Goal: Transaction & Acquisition: Obtain resource

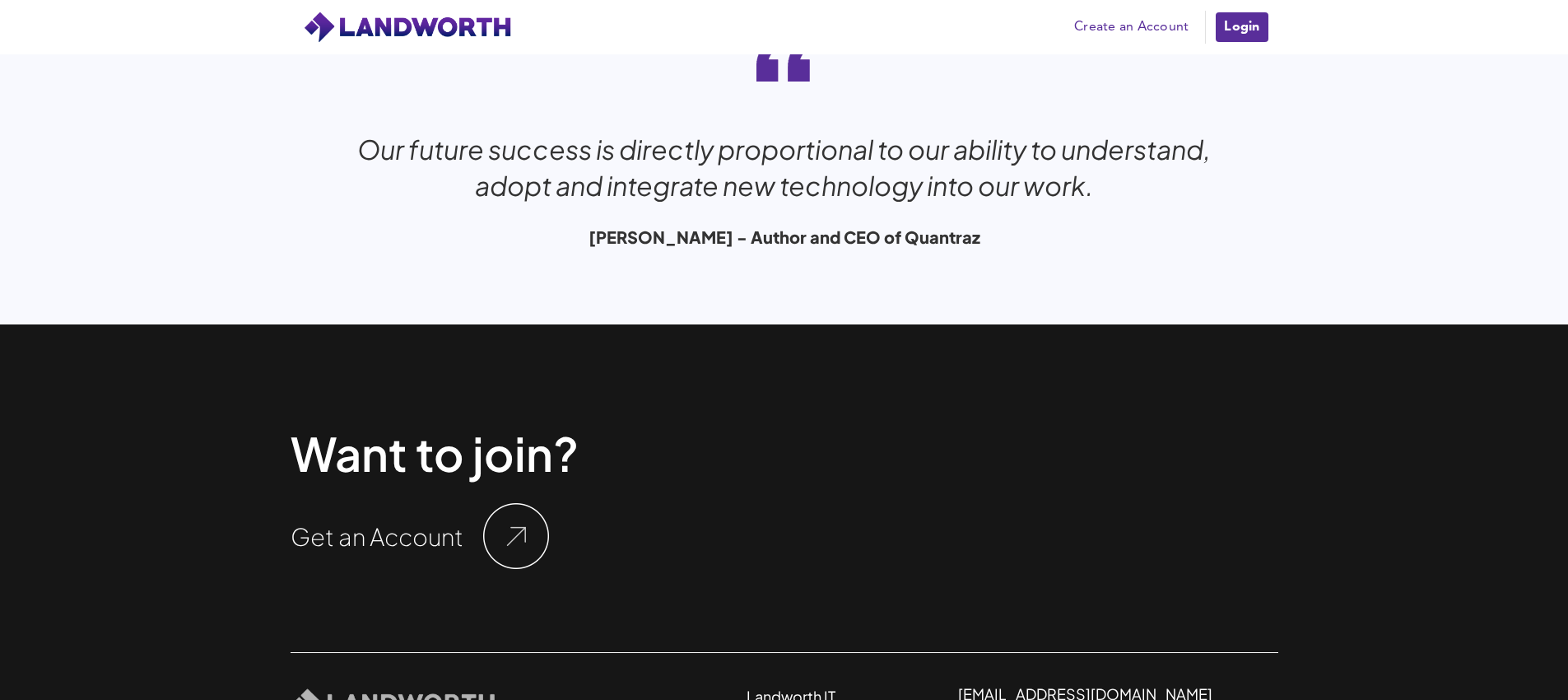
scroll to position [5388, 0]
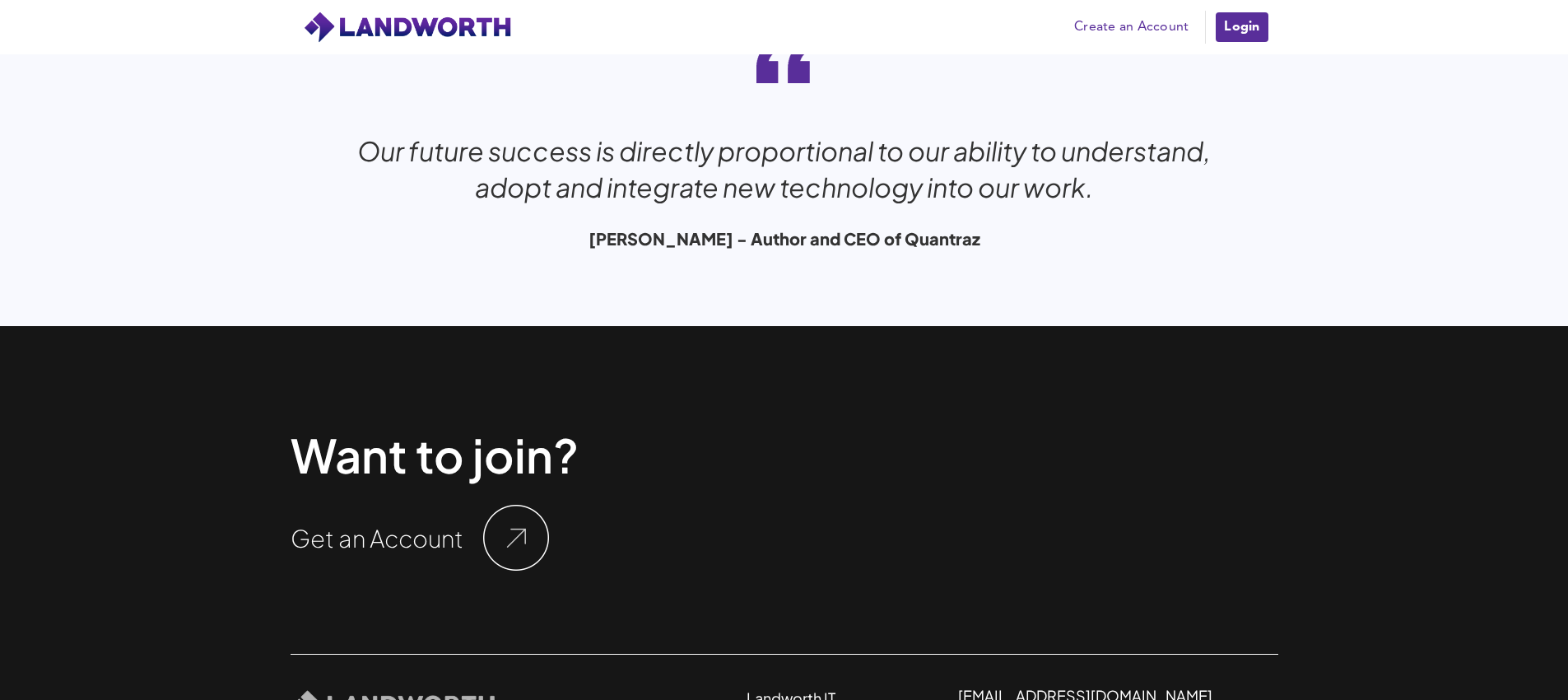
click at [1151, 29] on link "Create an Account" at bounding box center [1131, 26] width 131 height 24
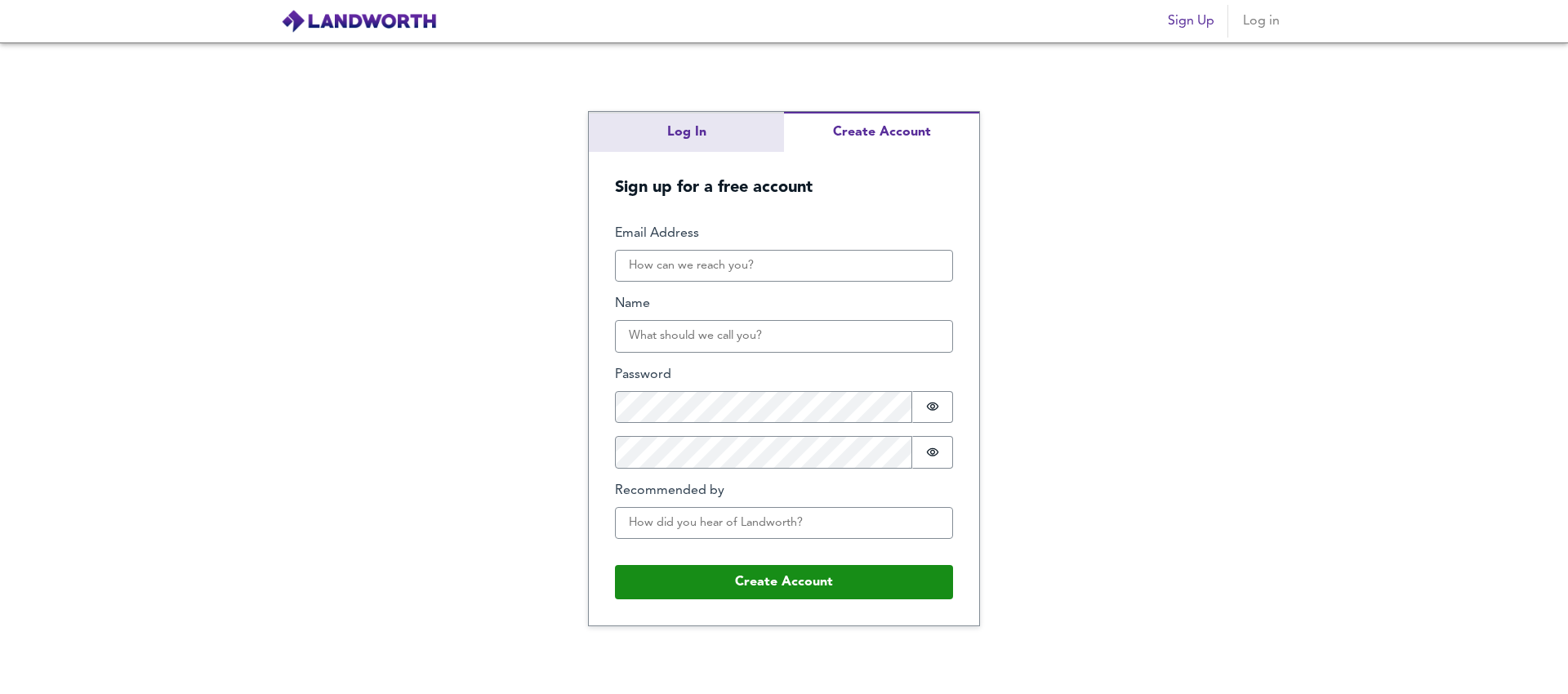
click at [688, 124] on div "Log In Create Account Sign up for a free account Email Address Name Password Pa…" at bounding box center [784, 368] width 1568 height 652
click at [875, 207] on div "Log In Create Account Sign up for a free account Email Address Name Password Pa…" at bounding box center [783, 368] width 390 height 513
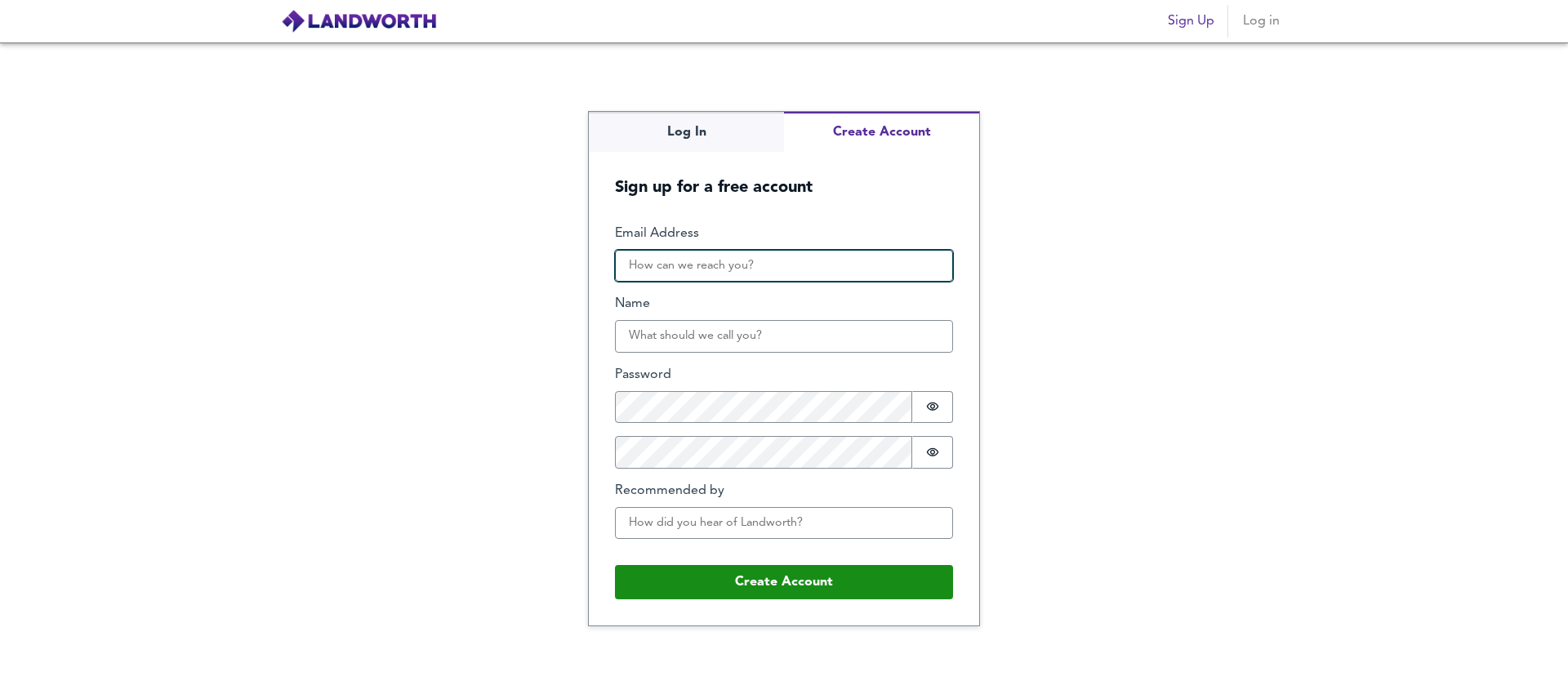
click at [690, 270] on input "Email Address" at bounding box center [784, 266] width 338 height 33
type input "easawg@gmail.com"
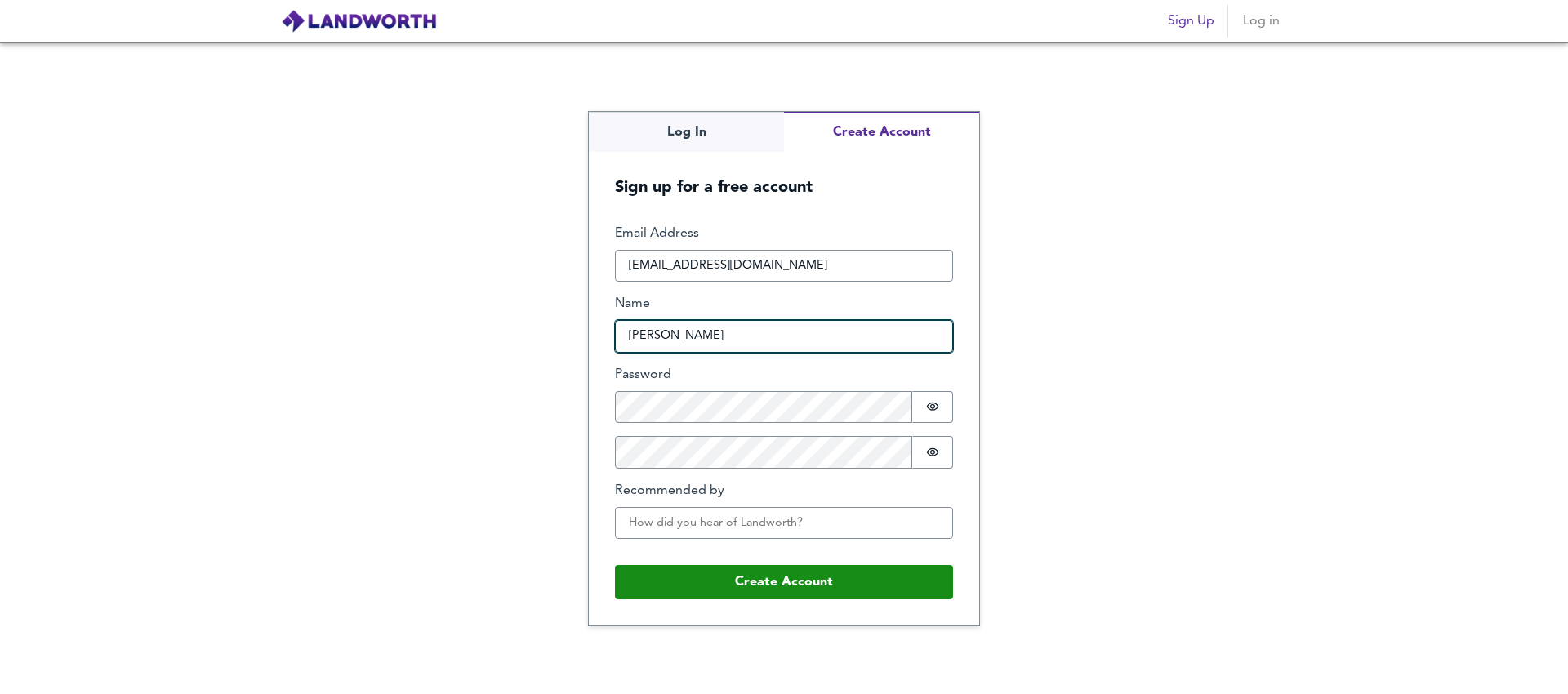
drag, startPoint x: 712, startPoint y: 329, endPoint x: 696, endPoint y: 333, distance: 16.5
click at [696, 333] on input "Easaw George" at bounding box center [784, 336] width 338 height 33
drag, startPoint x: 718, startPoint y: 336, endPoint x: 669, endPoint y: 335, distance: 49.0
click at [666, 342] on input "Easaw George" at bounding box center [784, 336] width 338 height 33
type input "Easaw"
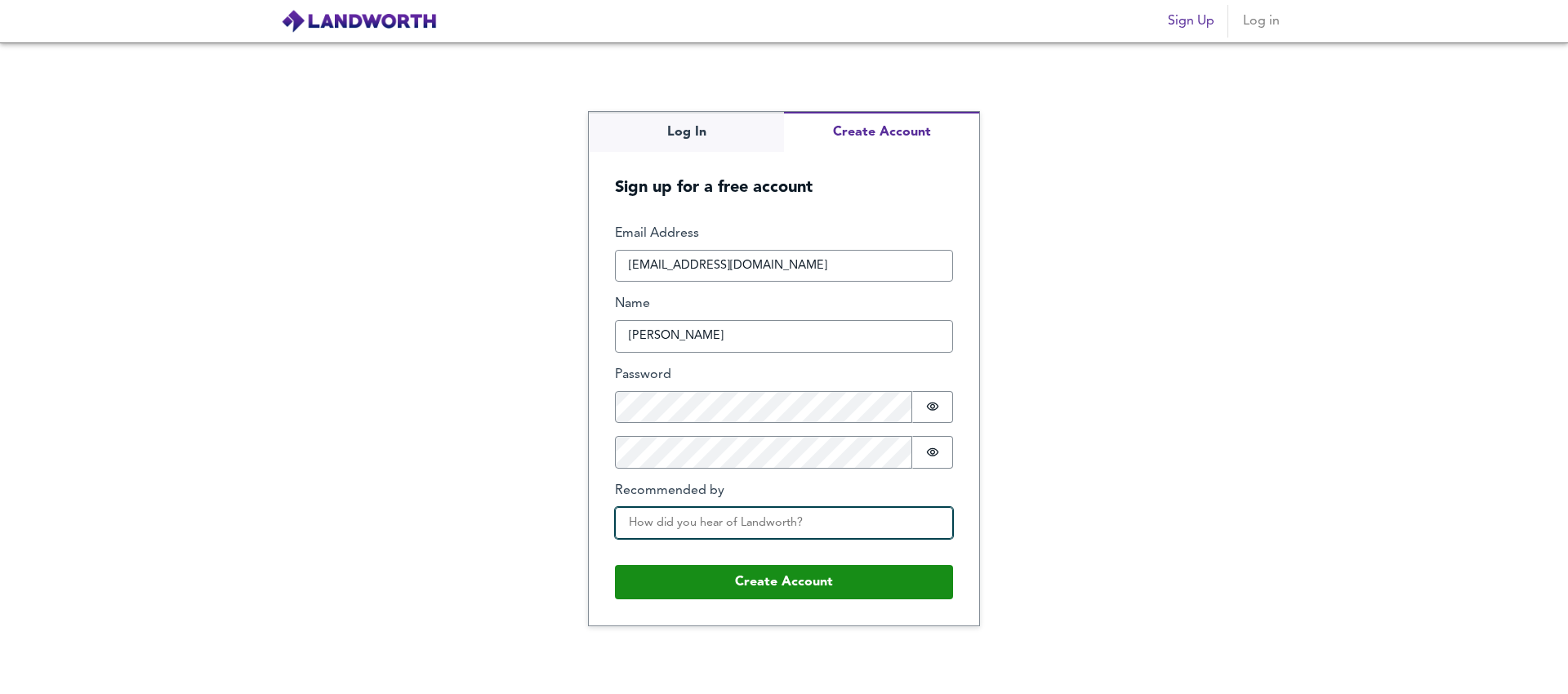
click at [684, 529] on input "Recommended by" at bounding box center [784, 524] width 338 height 33
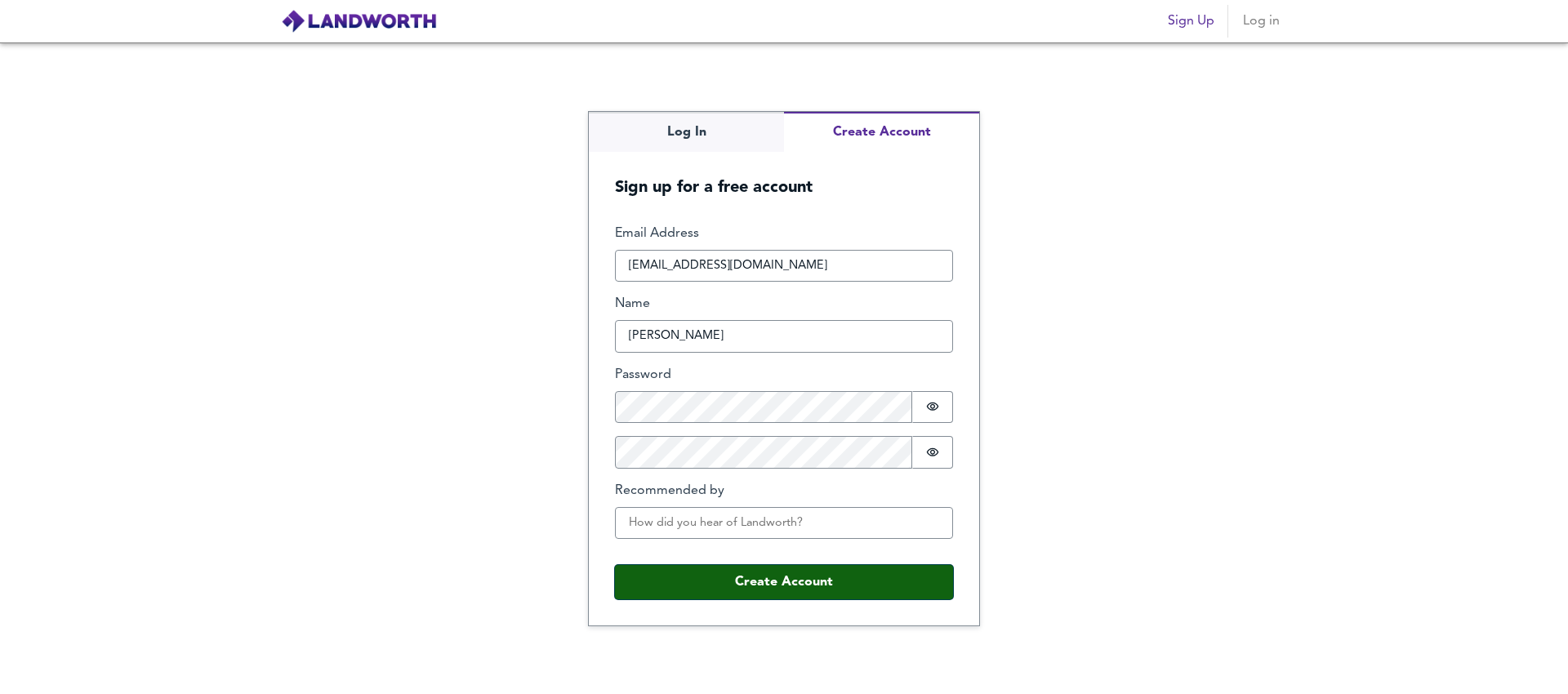
click at [795, 585] on button "Create Account" at bounding box center [784, 582] width 338 height 35
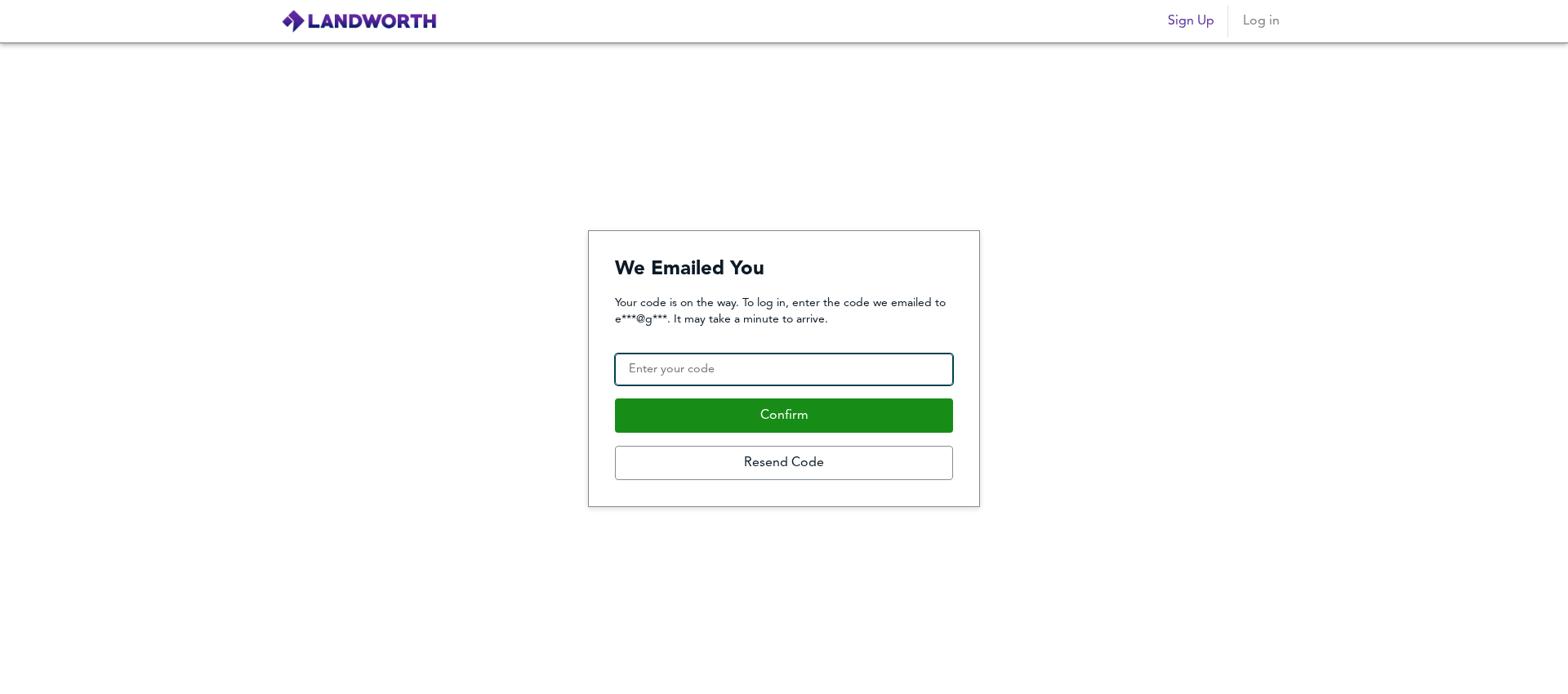
drag, startPoint x: 695, startPoint y: 374, endPoint x: 614, endPoint y: 263, distance: 137.4
click at [694, 374] on input "Confirmation Code" at bounding box center [784, 370] width 338 height 33
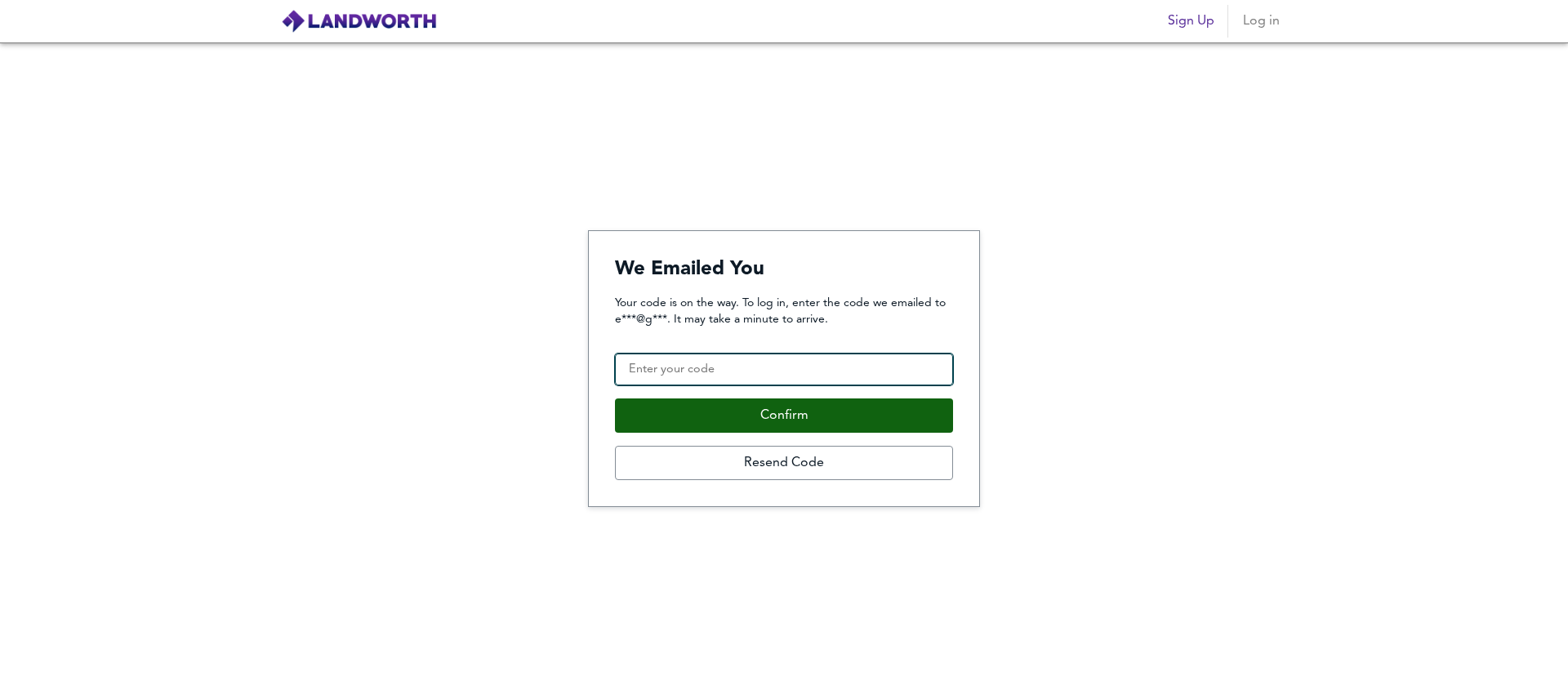
paste input "812443"
type input "812443"
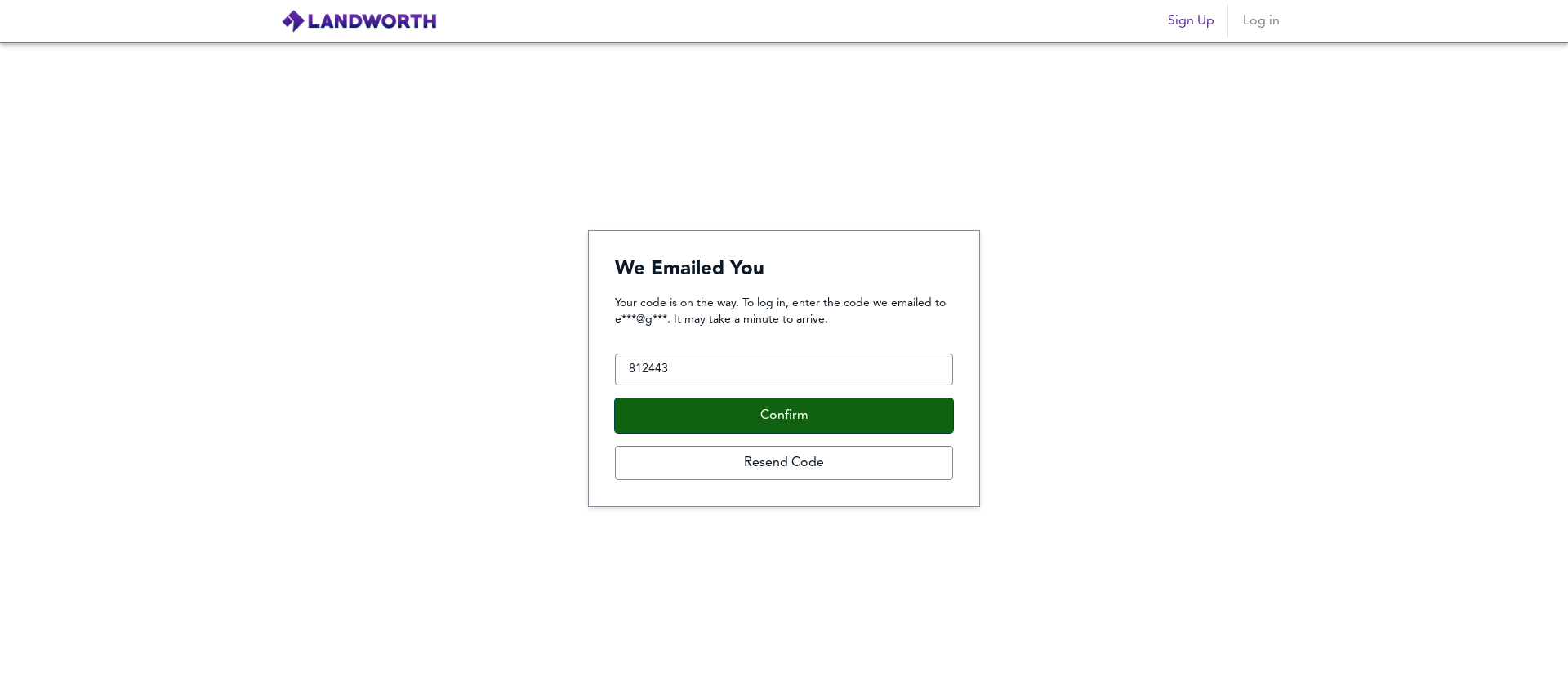
drag, startPoint x: 734, startPoint y: 416, endPoint x: 725, endPoint y: 415, distance: 9.1
click at [734, 416] on button "Confirm" at bounding box center [784, 416] width 338 height 35
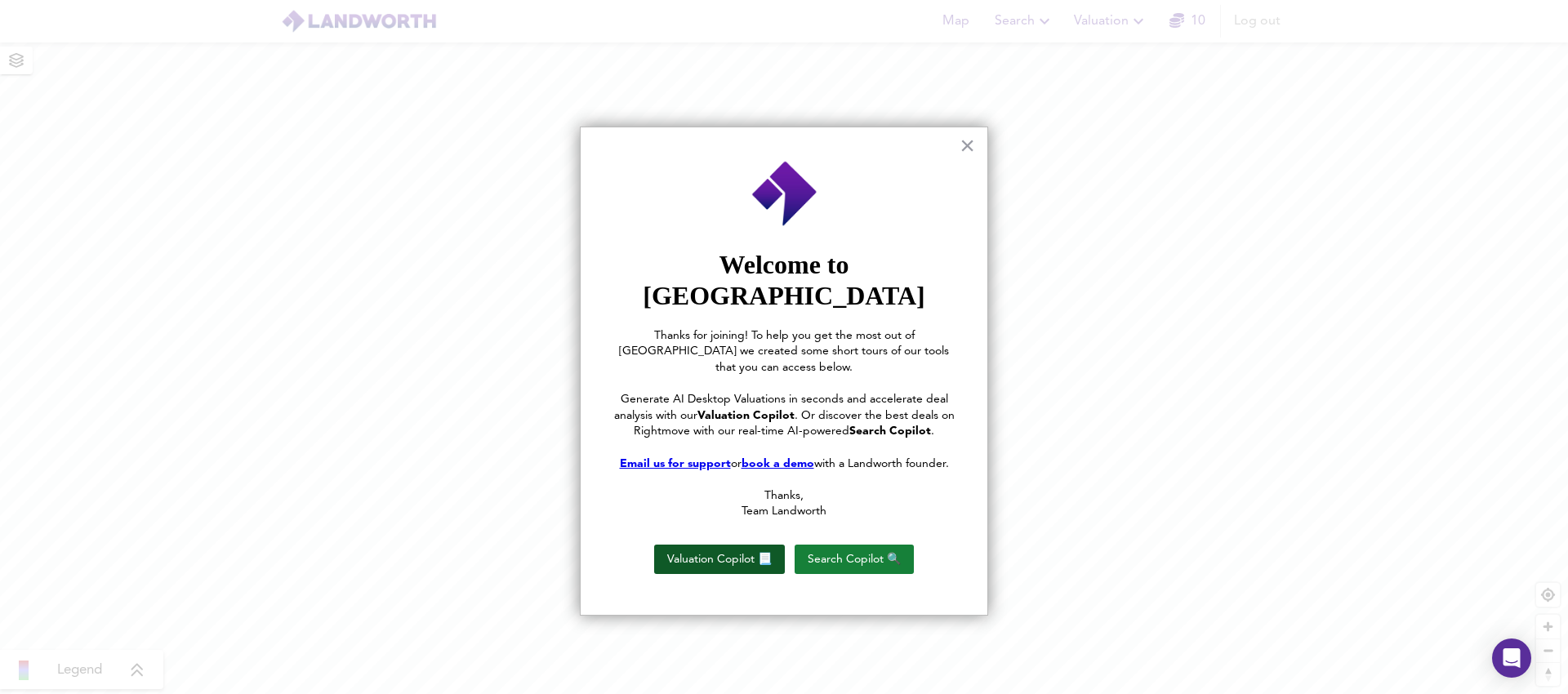
click at [719, 545] on button "Valuation Copilot 📃" at bounding box center [719, 559] width 131 height 30
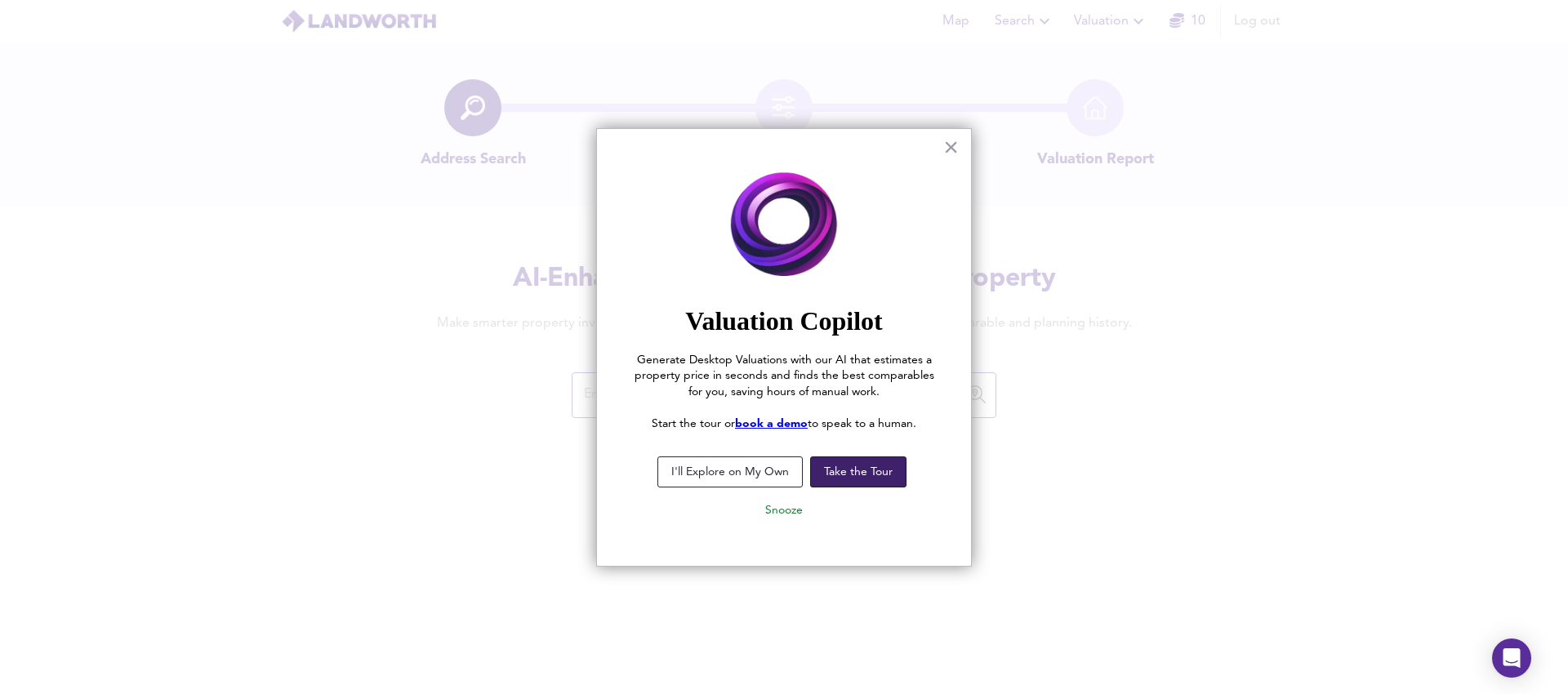
click at [835, 478] on button "Take the Tour" at bounding box center [858, 472] width 96 height 31
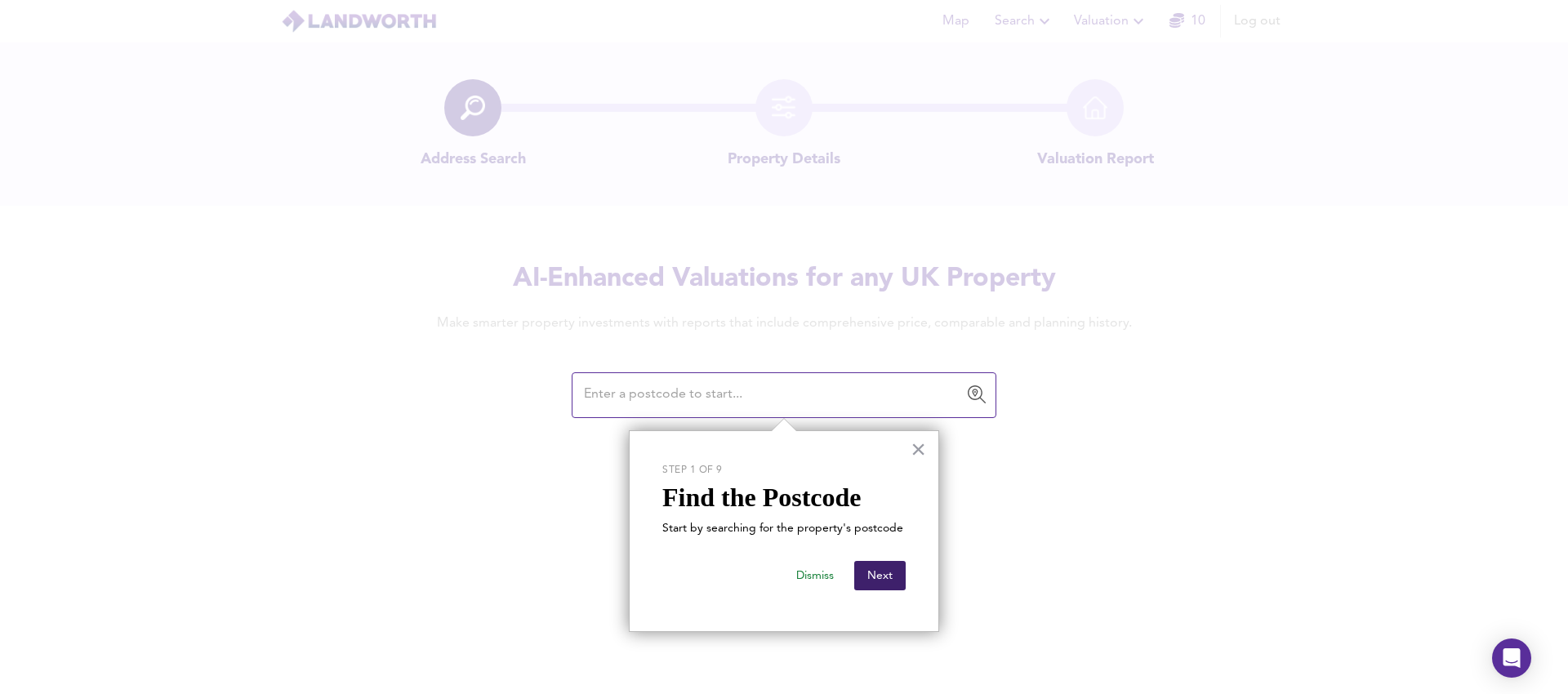
click at [881, 583] on button "Next" at bounding box center [879, 576] width 51 height 30
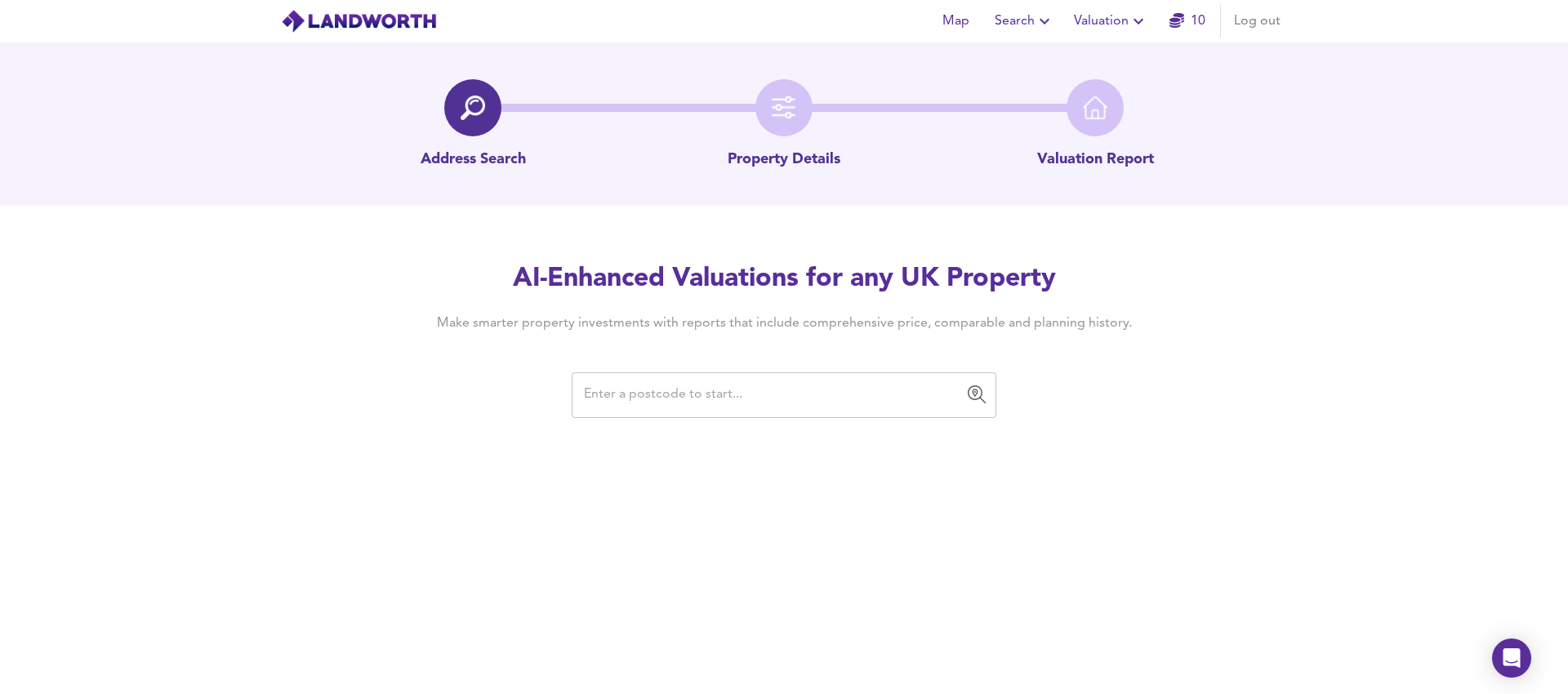
click at [696, 396] on input "text" at bounding box center [771, 395] width 385 height 31
click at [643, 398] on input "text" at bounding box center [771, 395] width 385 height 31
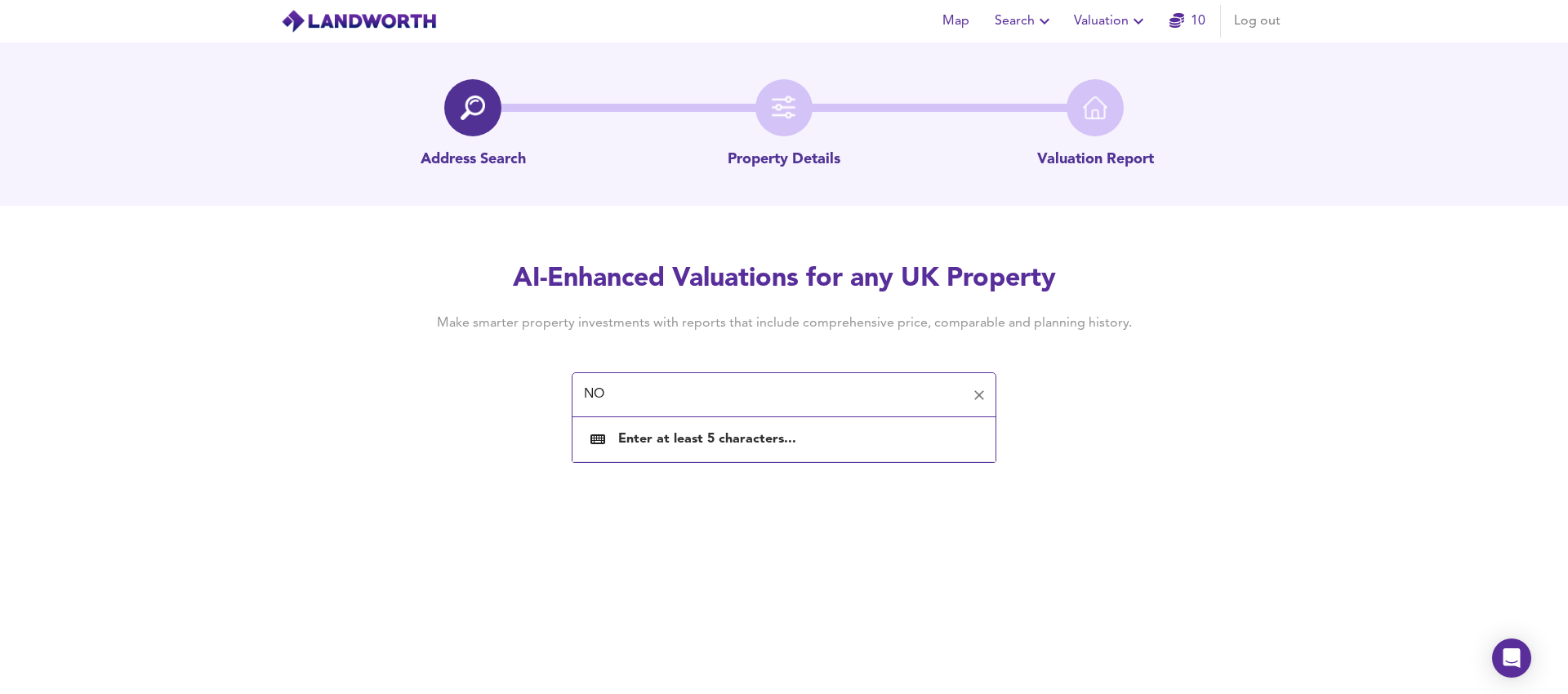
type input "N"
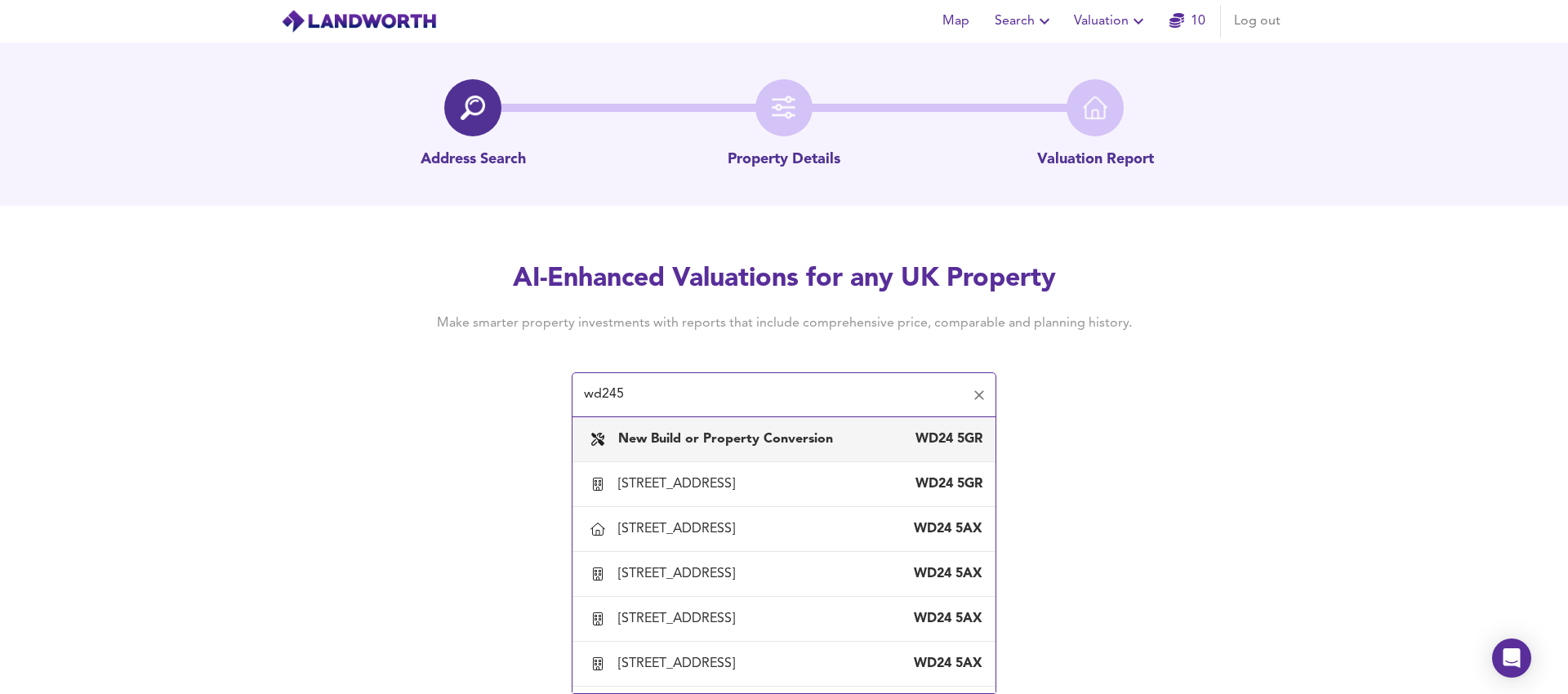
type input "wd245"
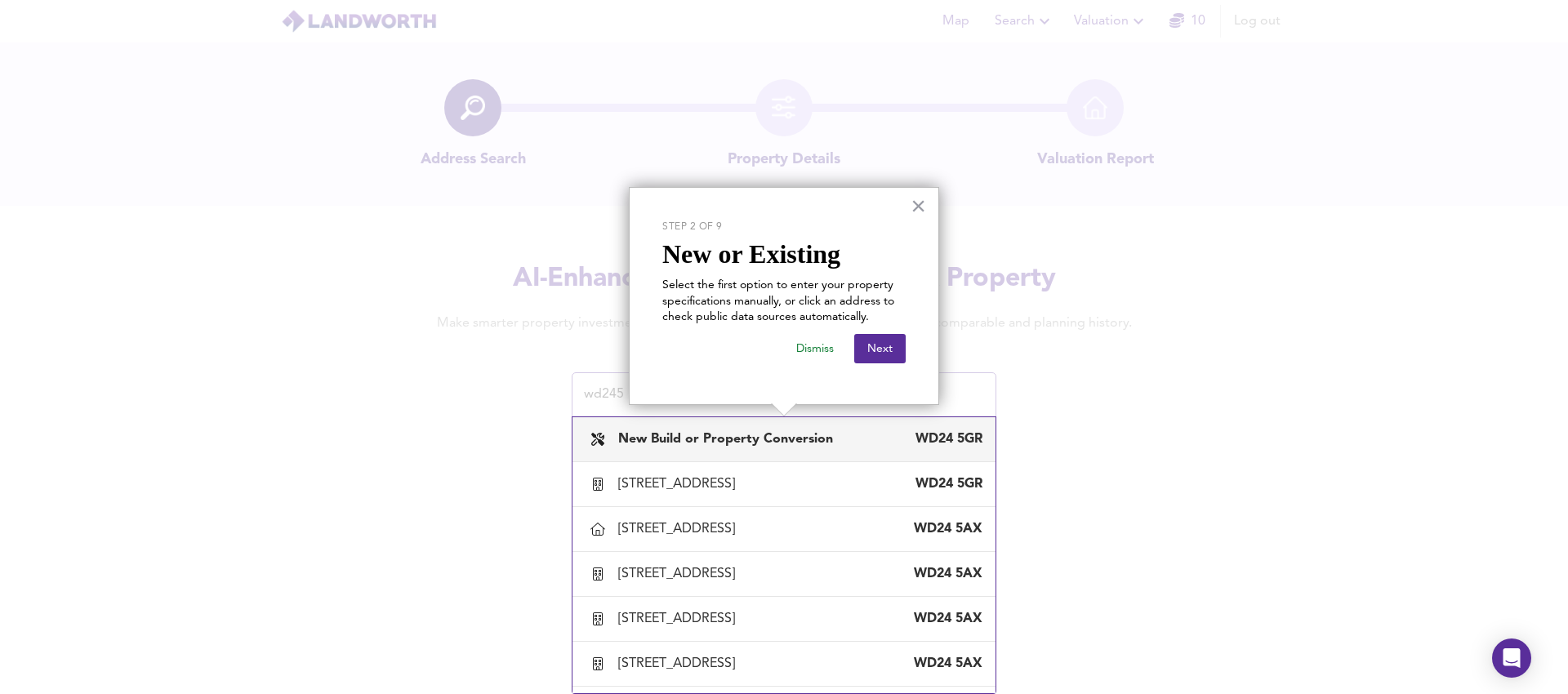
click at [748, 450] on div "New Build or Property Conversion WD24 5GR" at bounding box center [784, 439] width 397 height 35
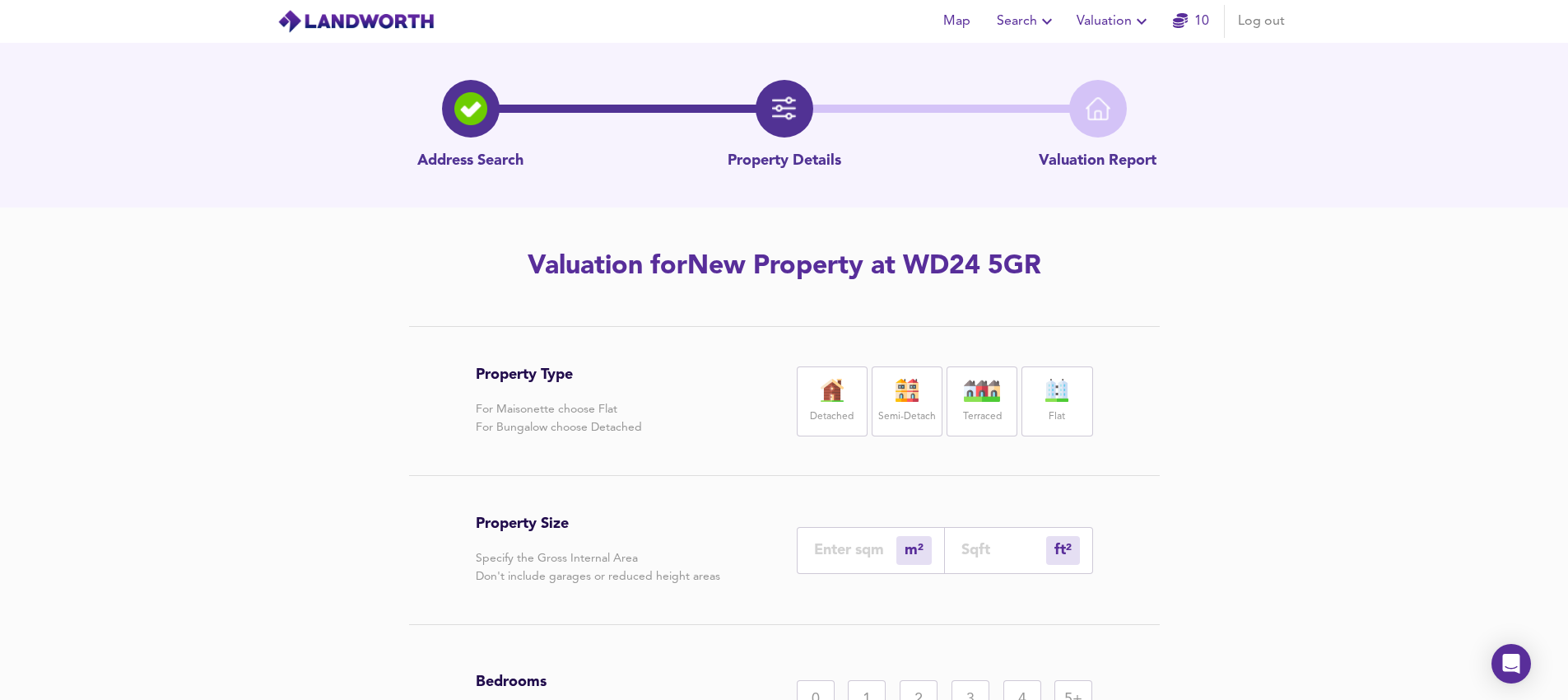
scroll to position [46, 0]
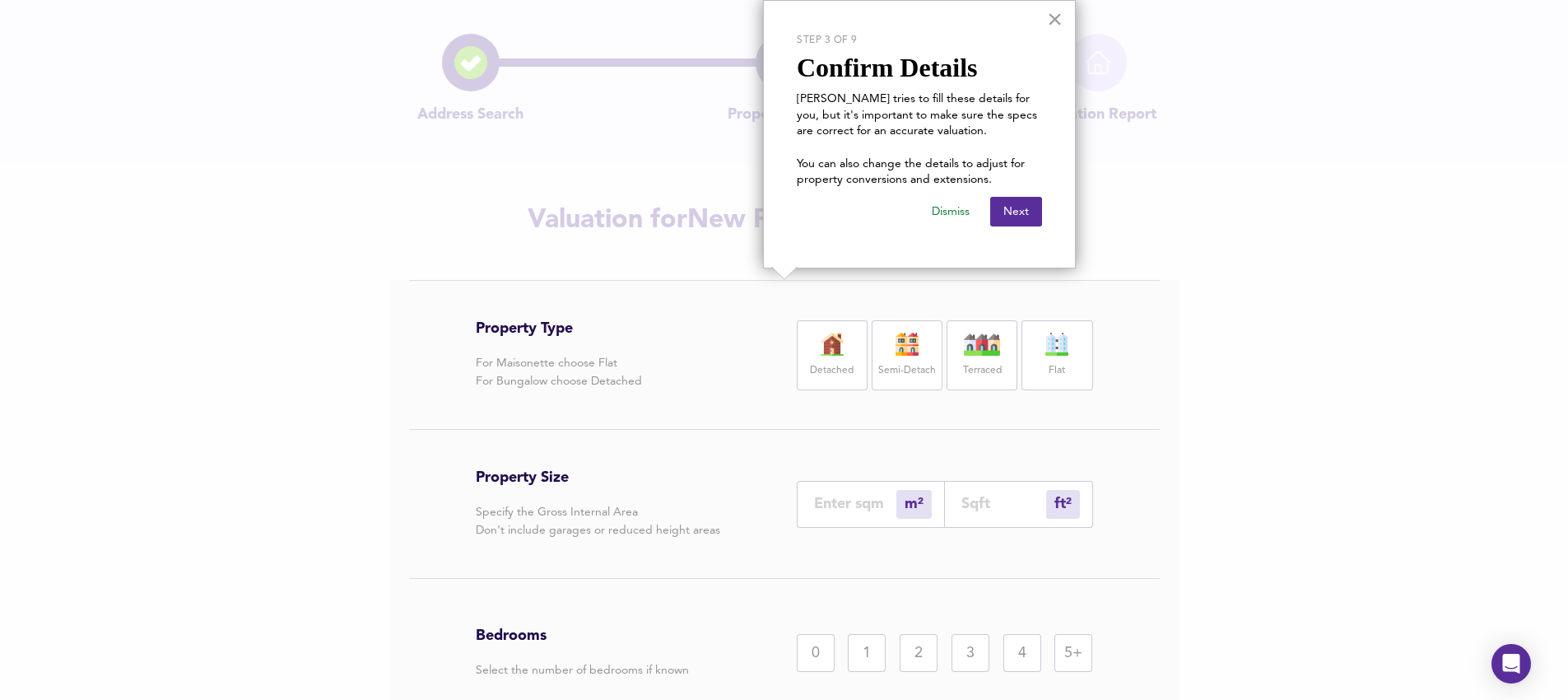
click at [837, 365] on label "Detached" at bounding box center [831, 370] width 44 height 20
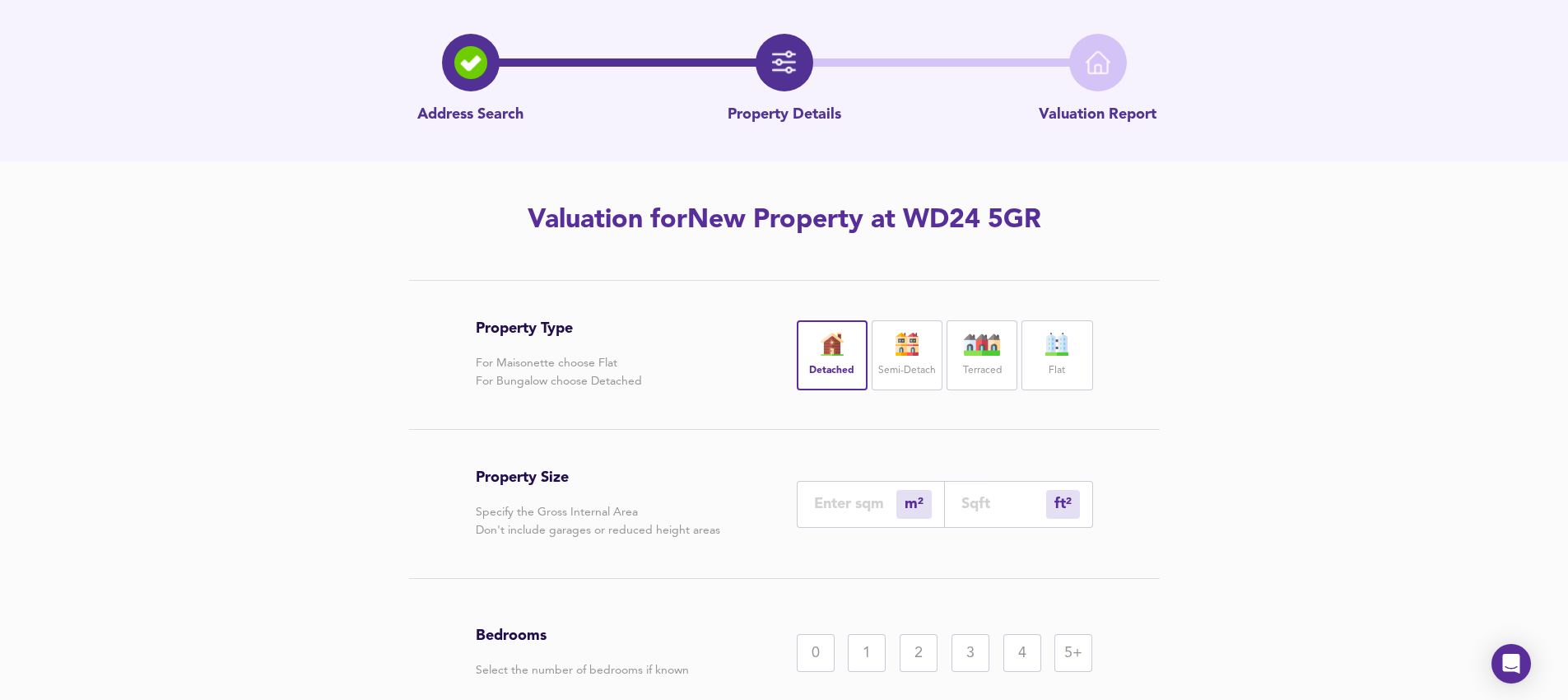
click at [901, 365] on label "Semi-Detach" at bounding box center [907, 370] width 57 height 20
click at [851, 362] on label "Detached" at bounding box center [831, 370] width 44 height 20
click at [930, 364] on label "Semi-Detach" at bounding box center [907, 370] width 57 height 20
click at [989, 363] on label "Terraced" at bounding box center [983, 370] width 39 height 20
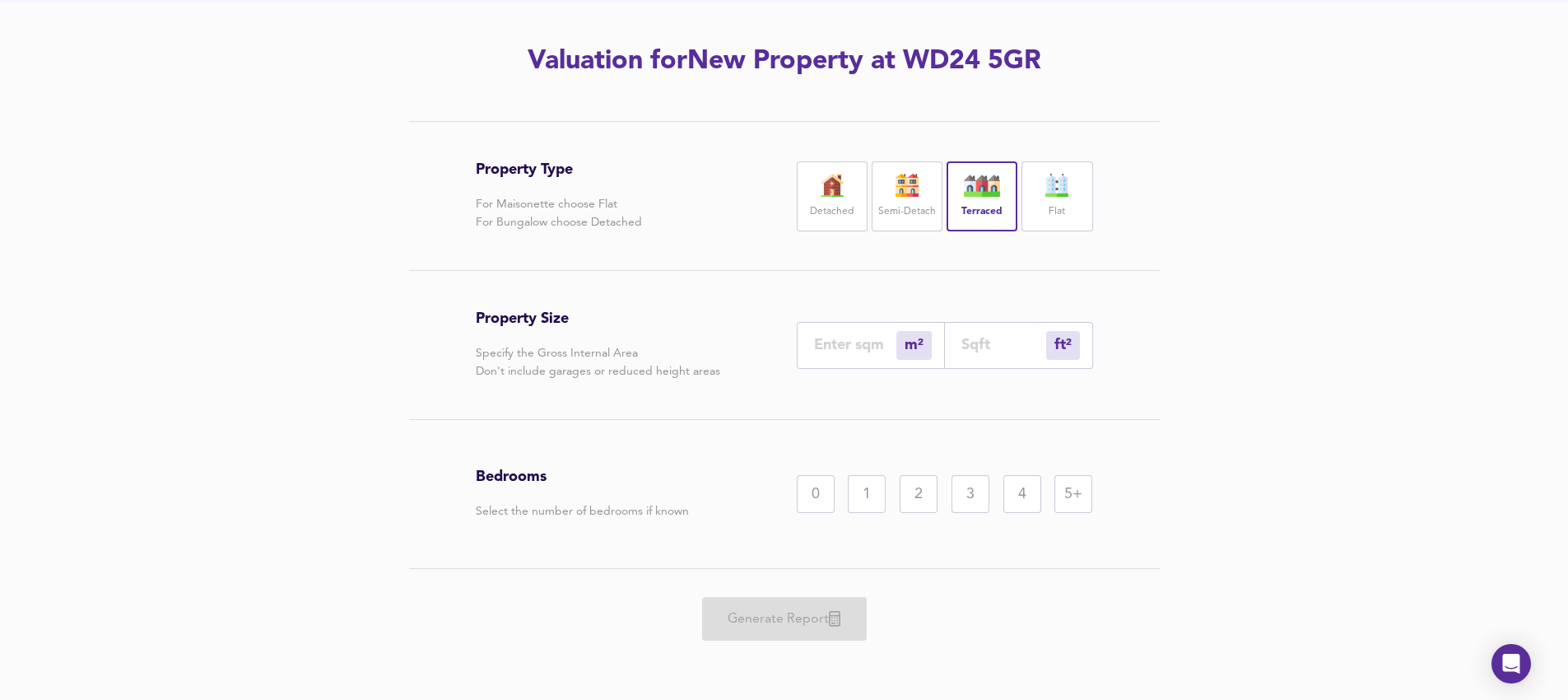
scroll to position [207, 0]
click at [868, 497] on div "1" at bounding box center [866, 492] width 38 height 38
click at [912, 500] on div "2" at bounding box center [918, 492] width 38 height 38
drag, startPoint x: 870, startPoint y: 501, endPoint x: 880, endPoint y: 501, distance: 10.0
click at [872, 501] on div "1" at bounding box center [866, 492] width 38 height 38
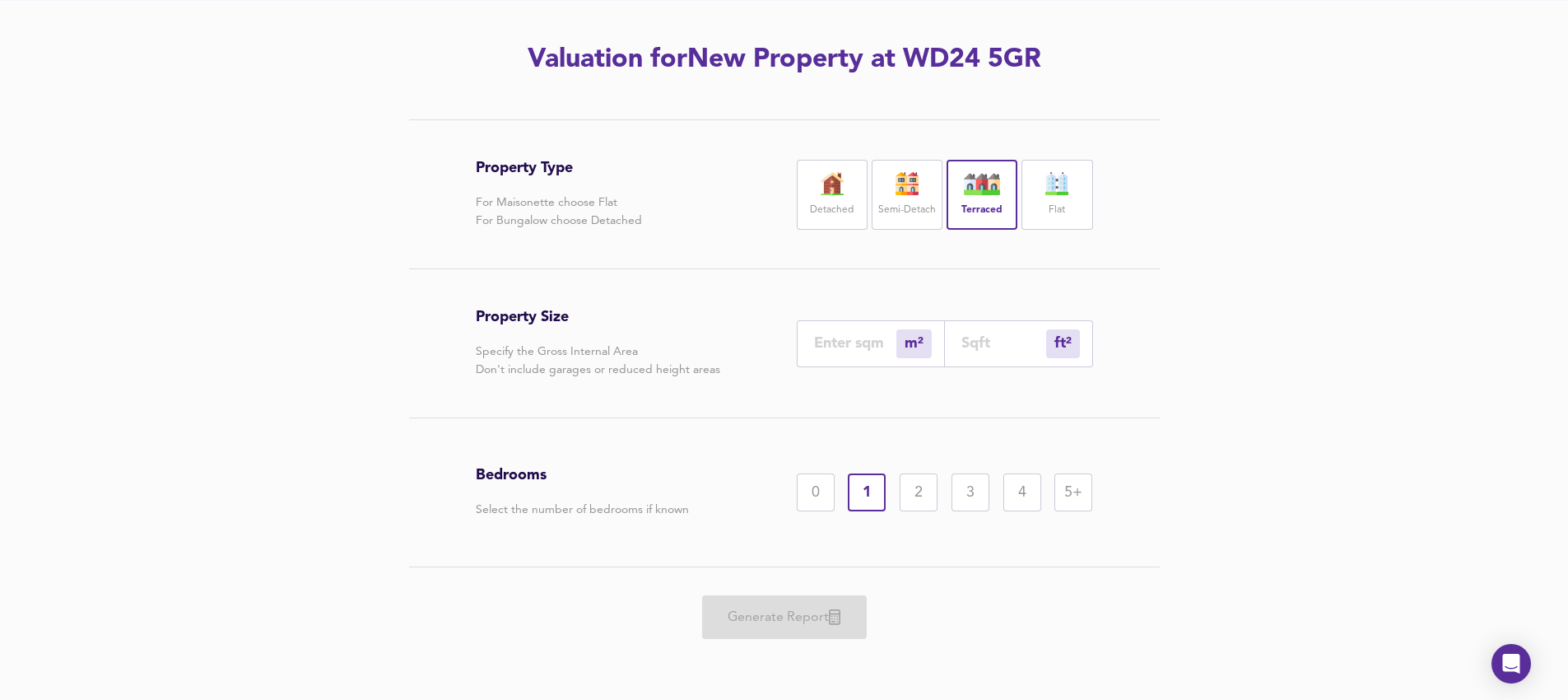
drag, startPoint x: 975, startPoint y: 337, endPoint x: 913, endPoint y: 344, distance: 62.4
click at [974, 337] on input "number" at bounding box center [1003, 343] width 84 height 17
click at [843, 350] on input "number" at bounding box center [855, 343] width 83 height 17
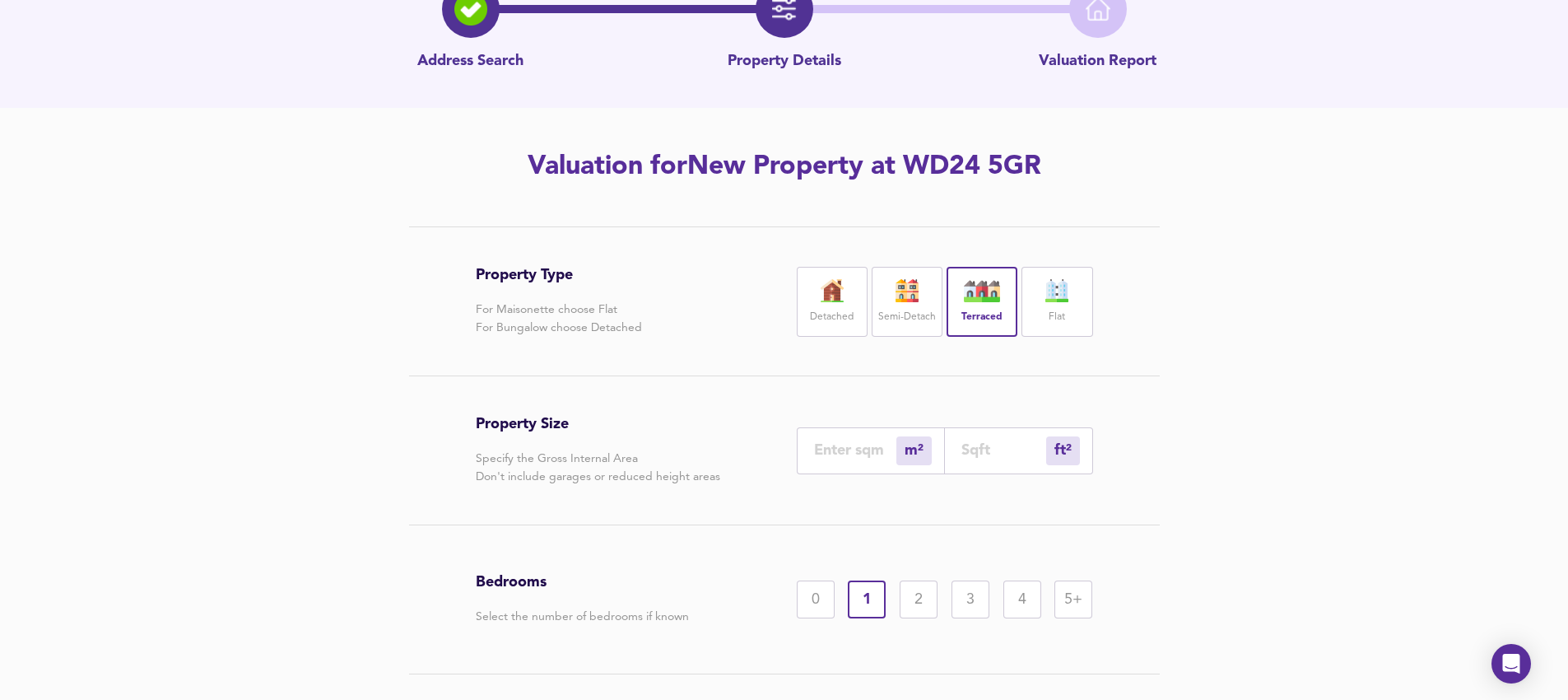
scroll to position [0, 0]
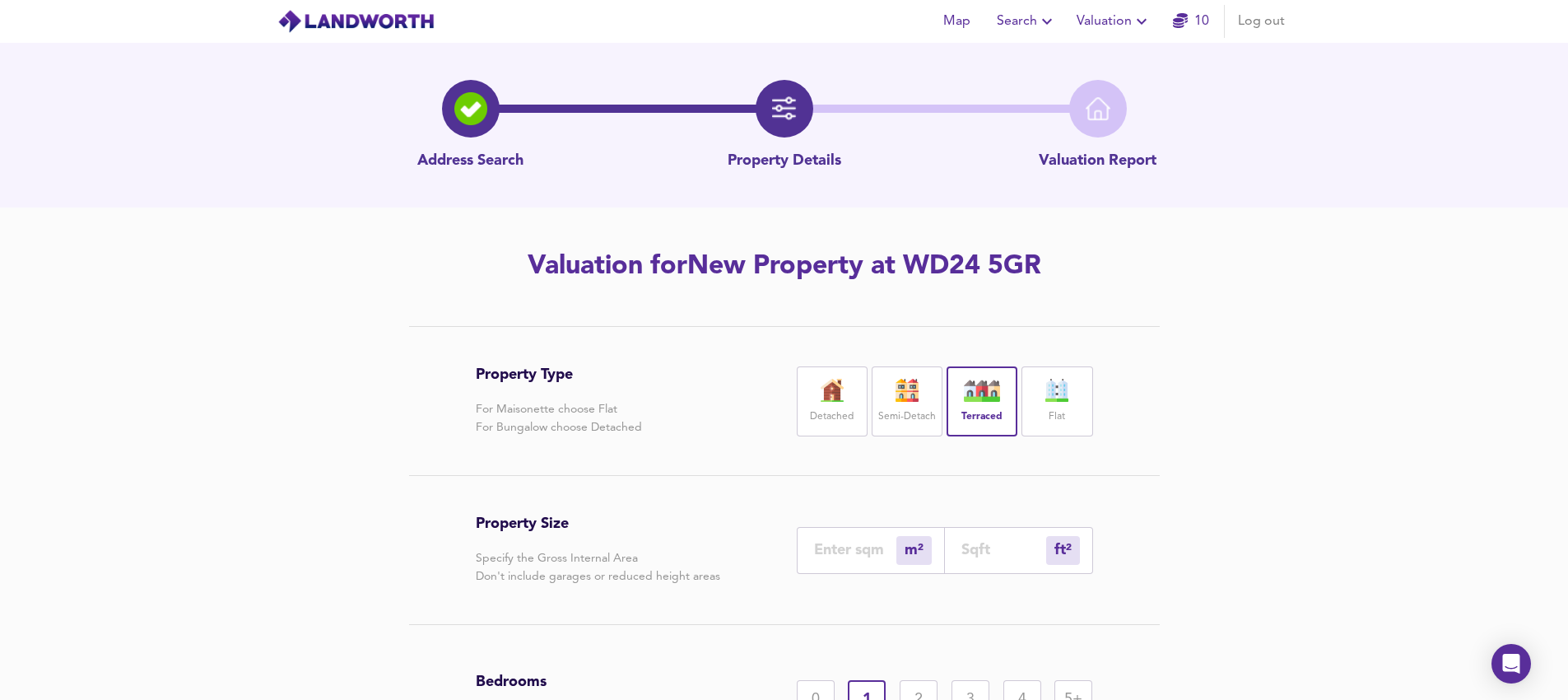
click at [1021, 23] on span "Search" at bounding box center [1027, 21] width 60 height 23
click at [1014, 60] on li "New Search" at bounding box center [1027, 59] width 163 height 30
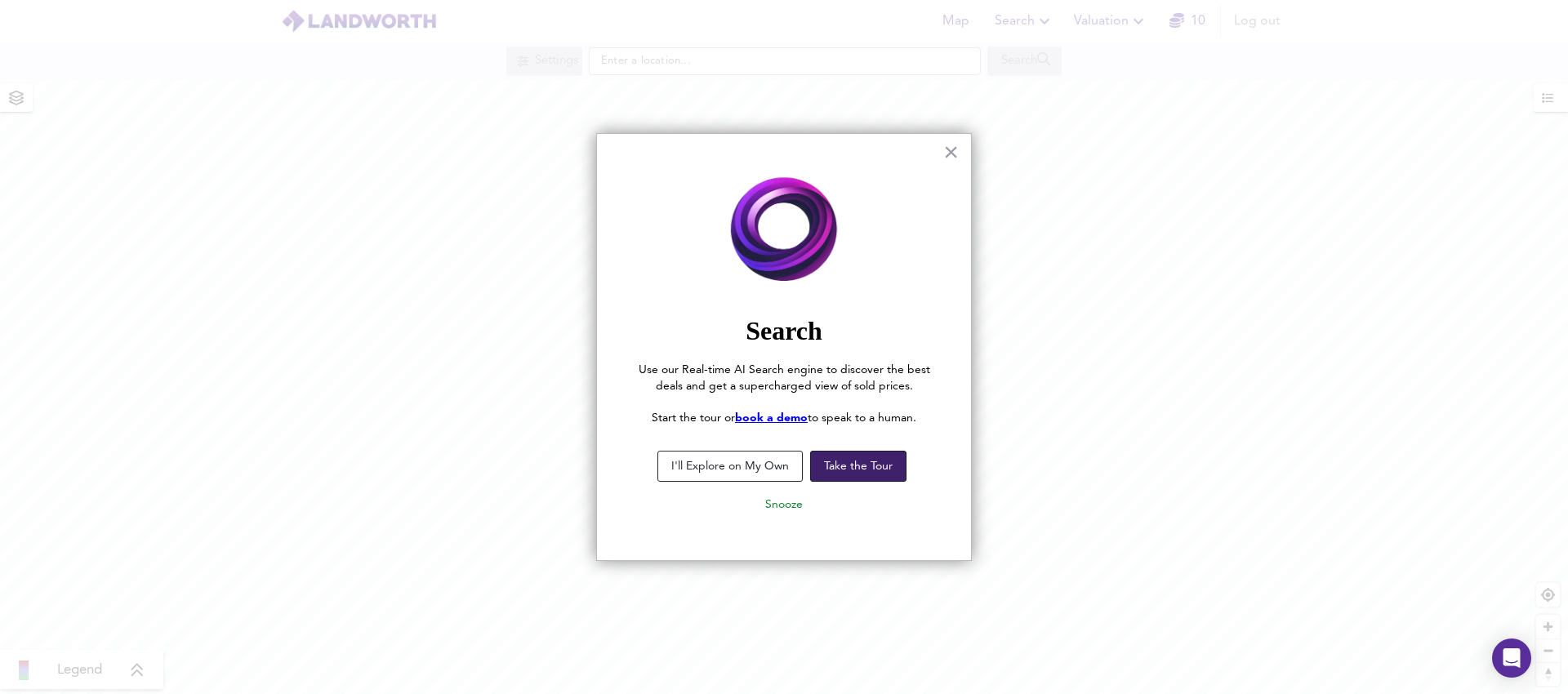
click at [870, 475] on button "Take the Tour" at bounding box center [858, 466] width 96 height 31
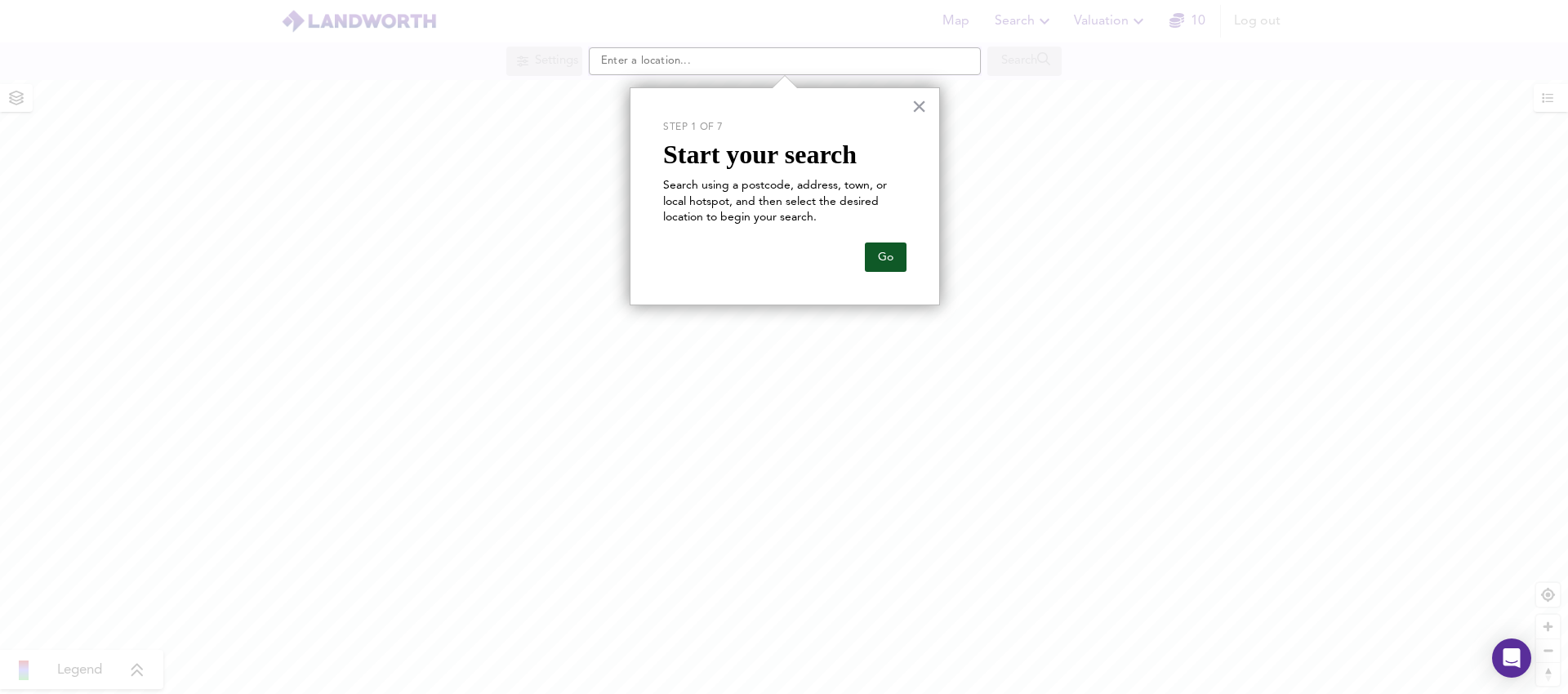
click at [870, 254] on button "Go" at bounding box center [885, 257] width 41 height 30
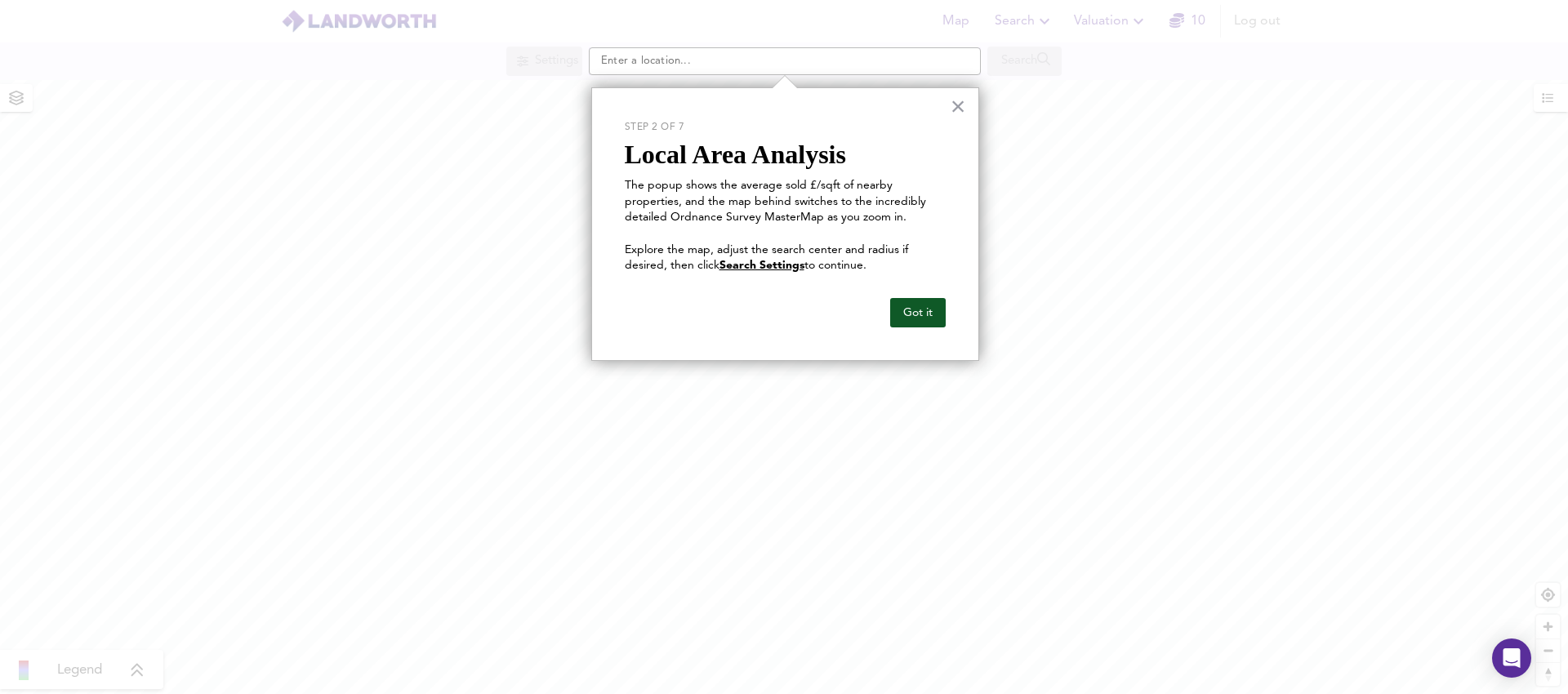
click at [917, 315] on button "Got it" at bounding box center [918, 313] width 56 height 30
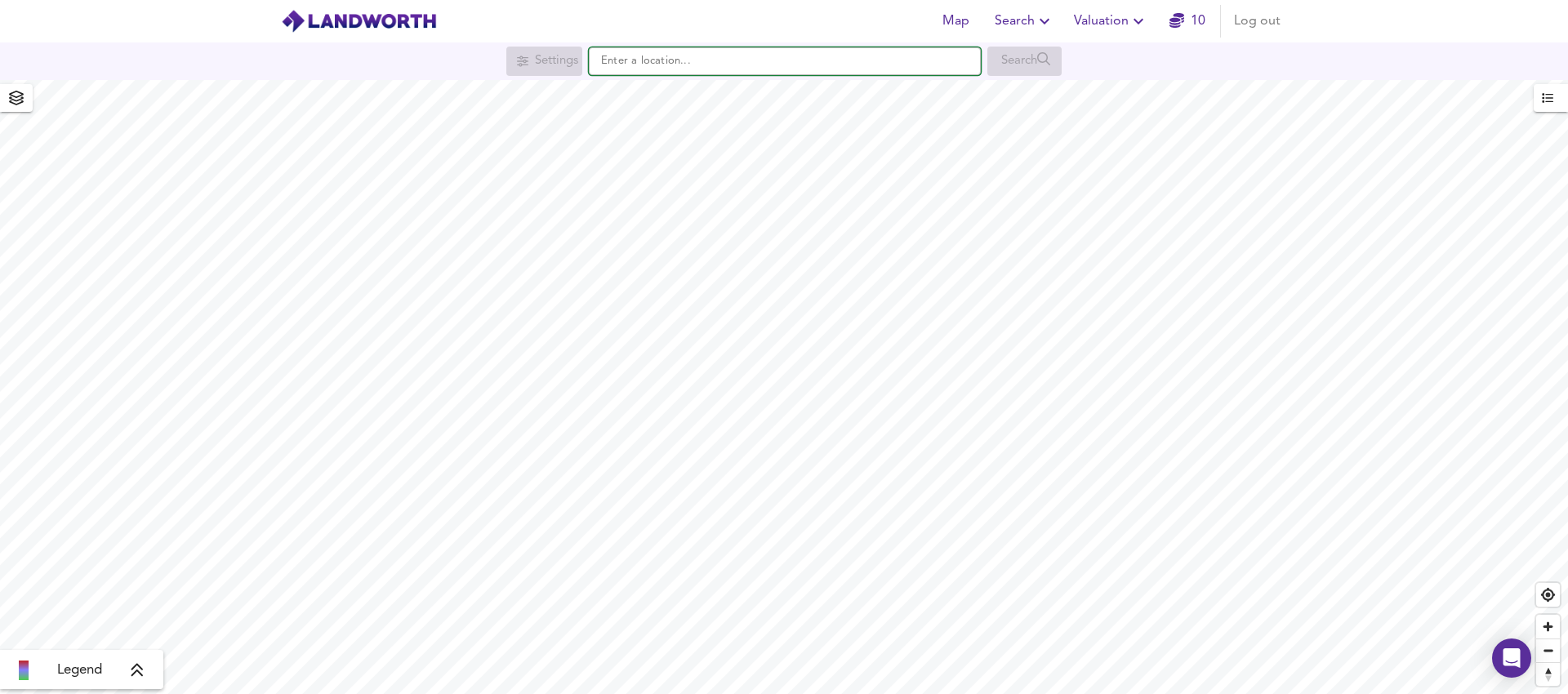
click at [658, 71] on input "text" at bounding box center [784, 61] width 392 height 28
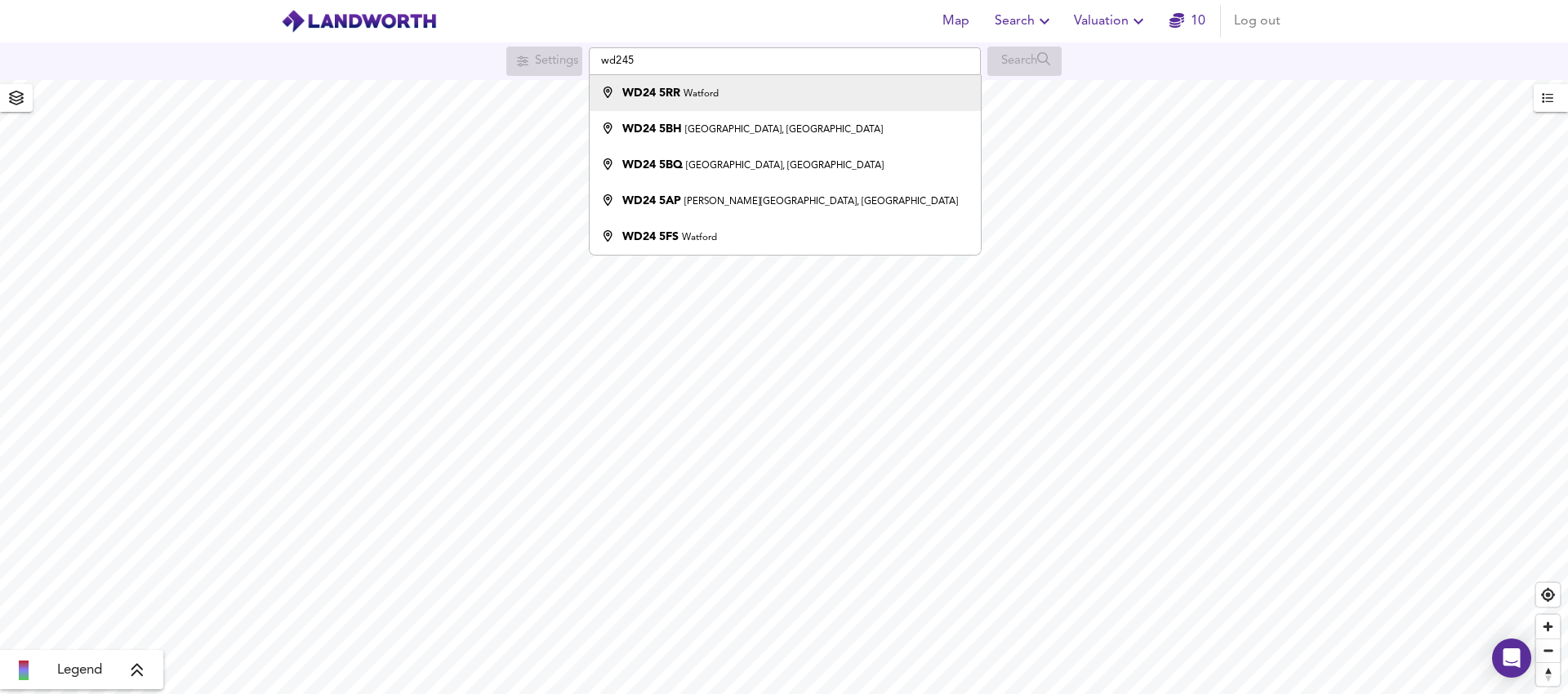
click at [677, 99] on div "WD24 5RR Watford" at bounding box center [670, 92] width 96 height 16
type input "Watford WD24 5RR"
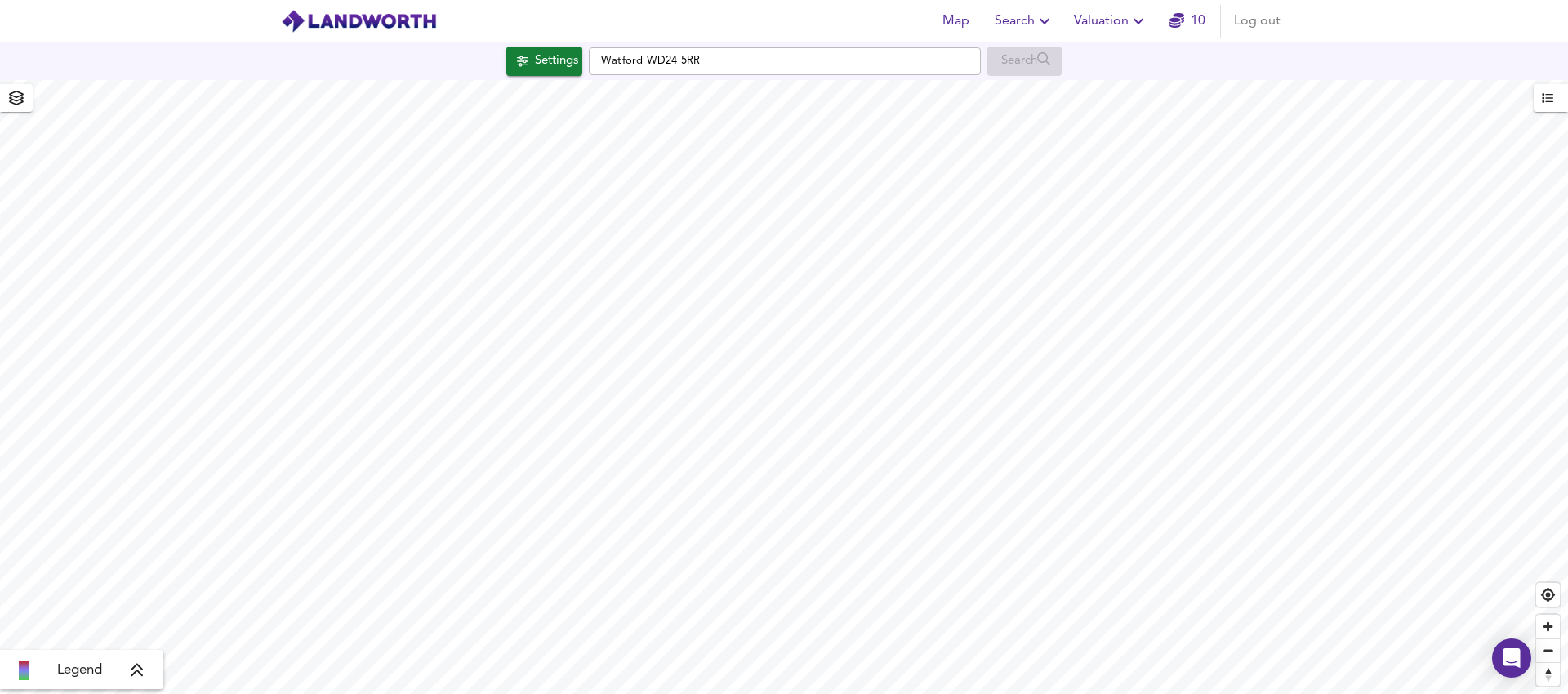
checkbox input "false"
checkbox input "true"
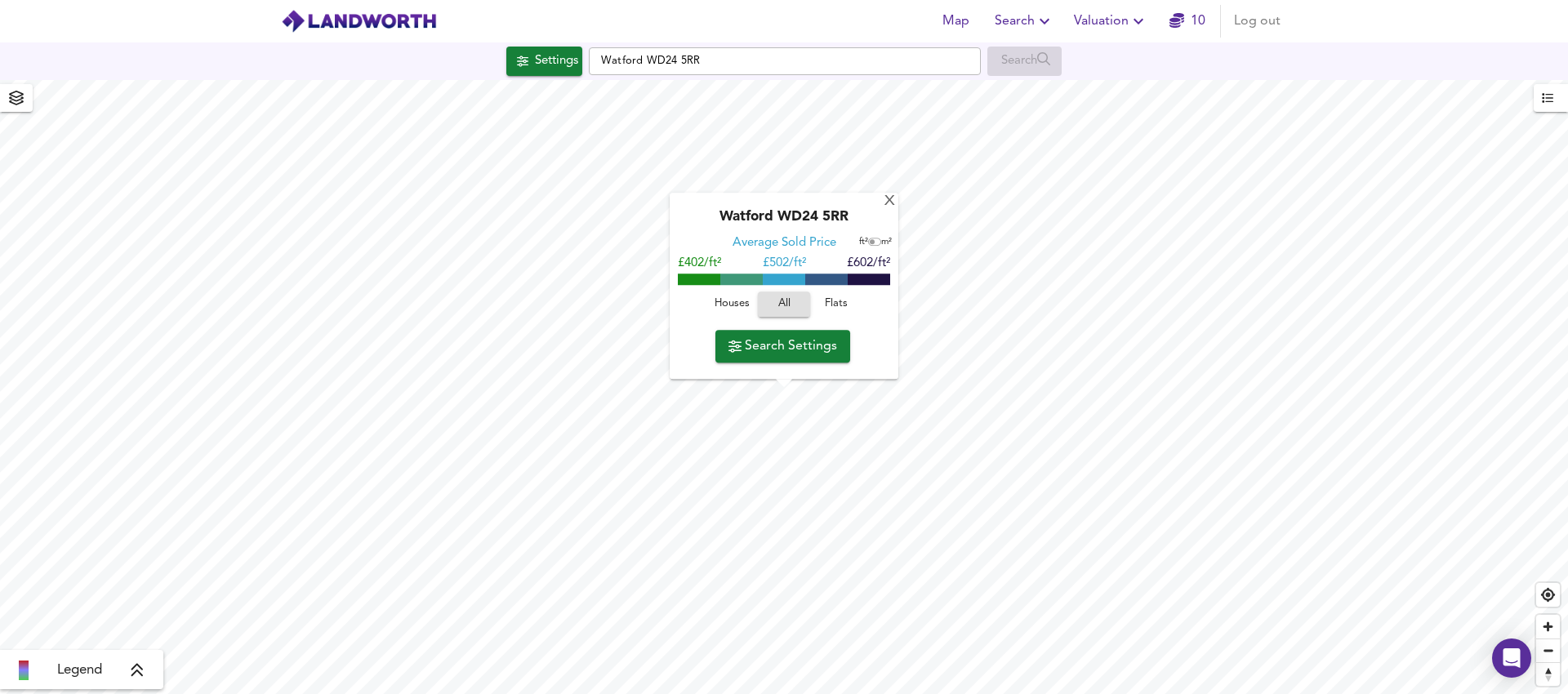
click at [758, 347] on span "Search Settings" at bounding box center [782, 347] width 109 height 23
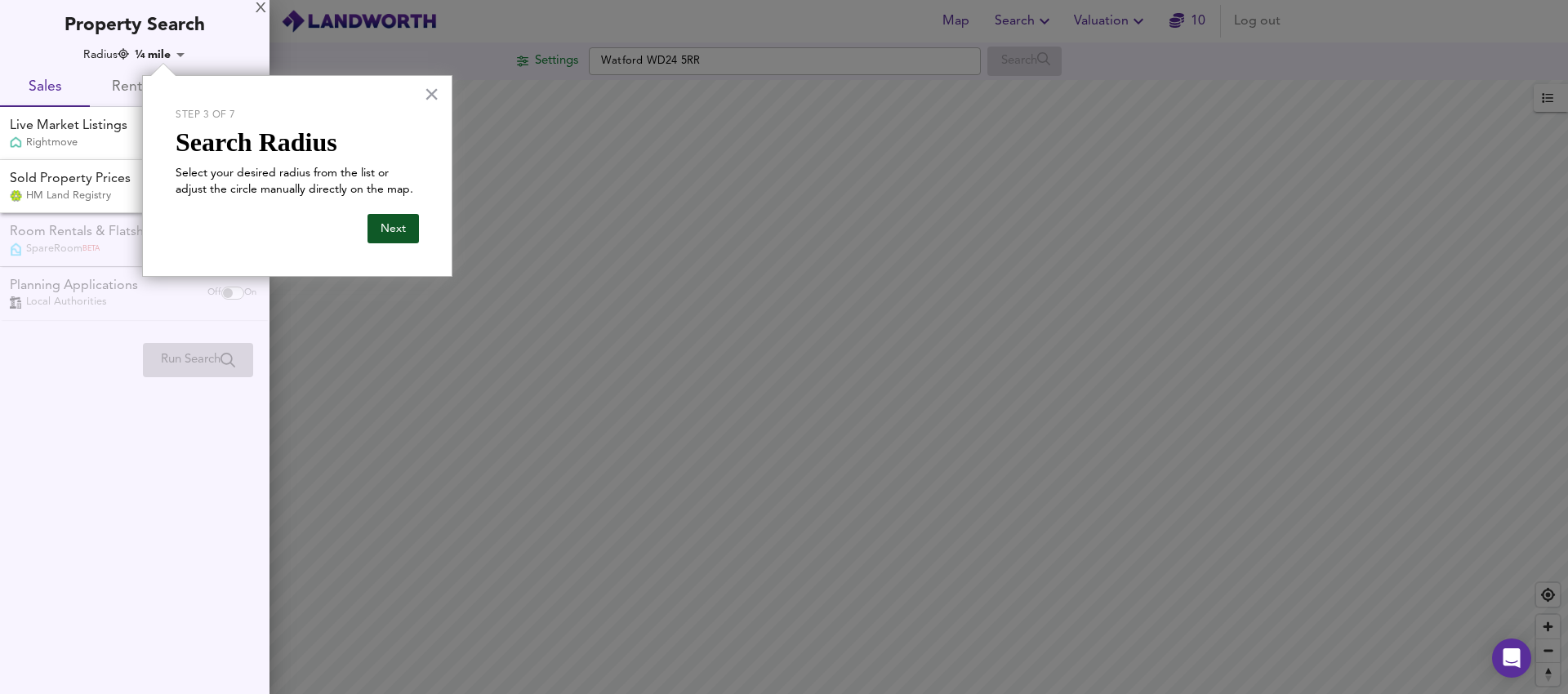
click at [395, 232] on button "Next" at bounding box center [393, 228] width 51 height 30
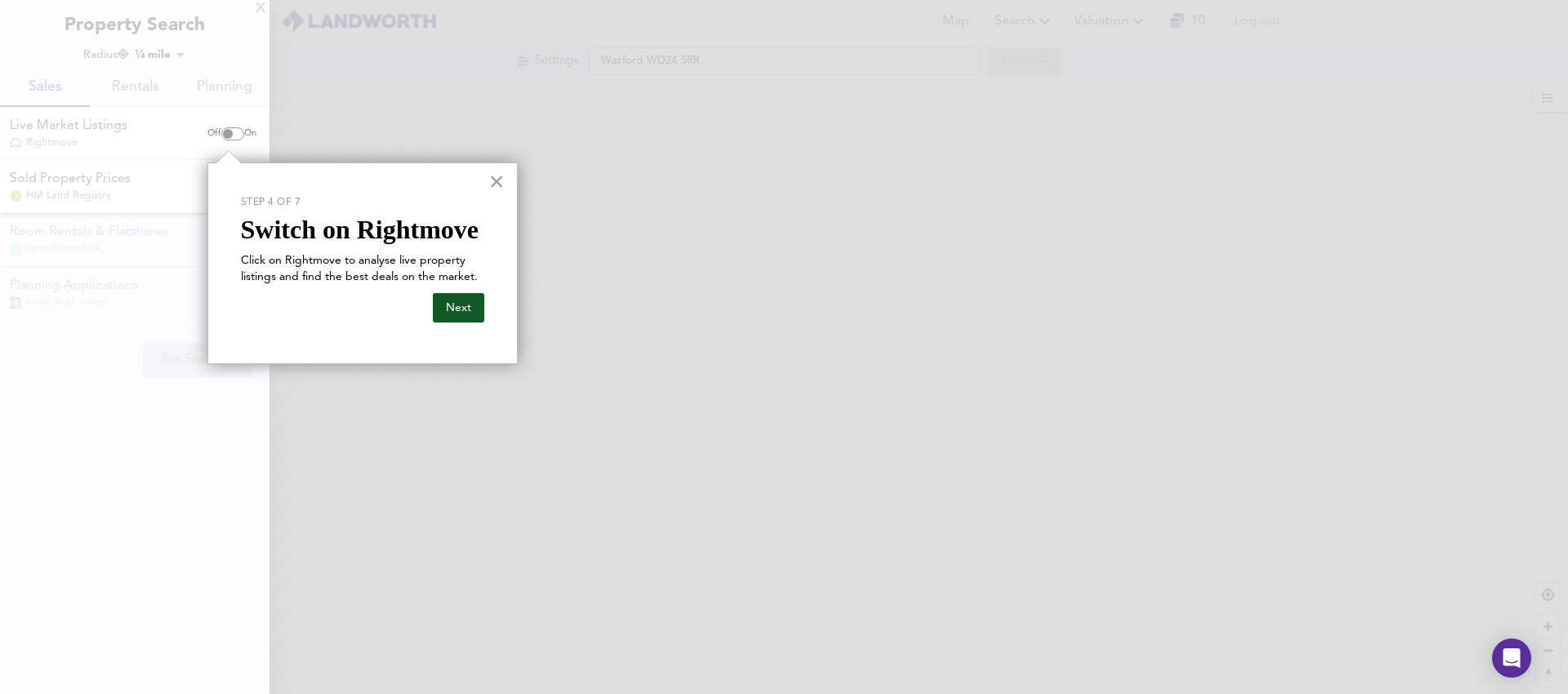
click at [465, 315] on button "Next" at bounding box center [457, 307] width 51 height 30
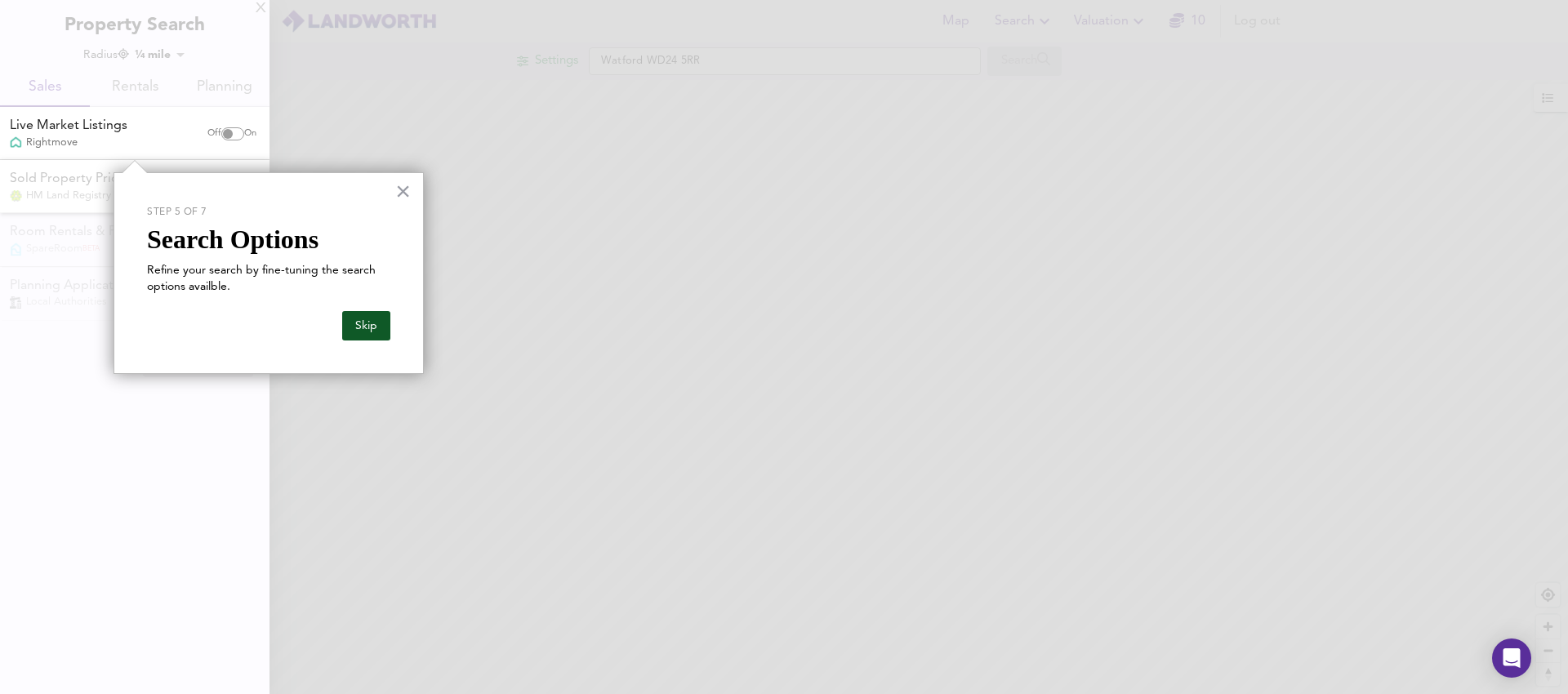
click at [357, 330] on button "Skip" at bounding box center [366, 325] width 48 height 30
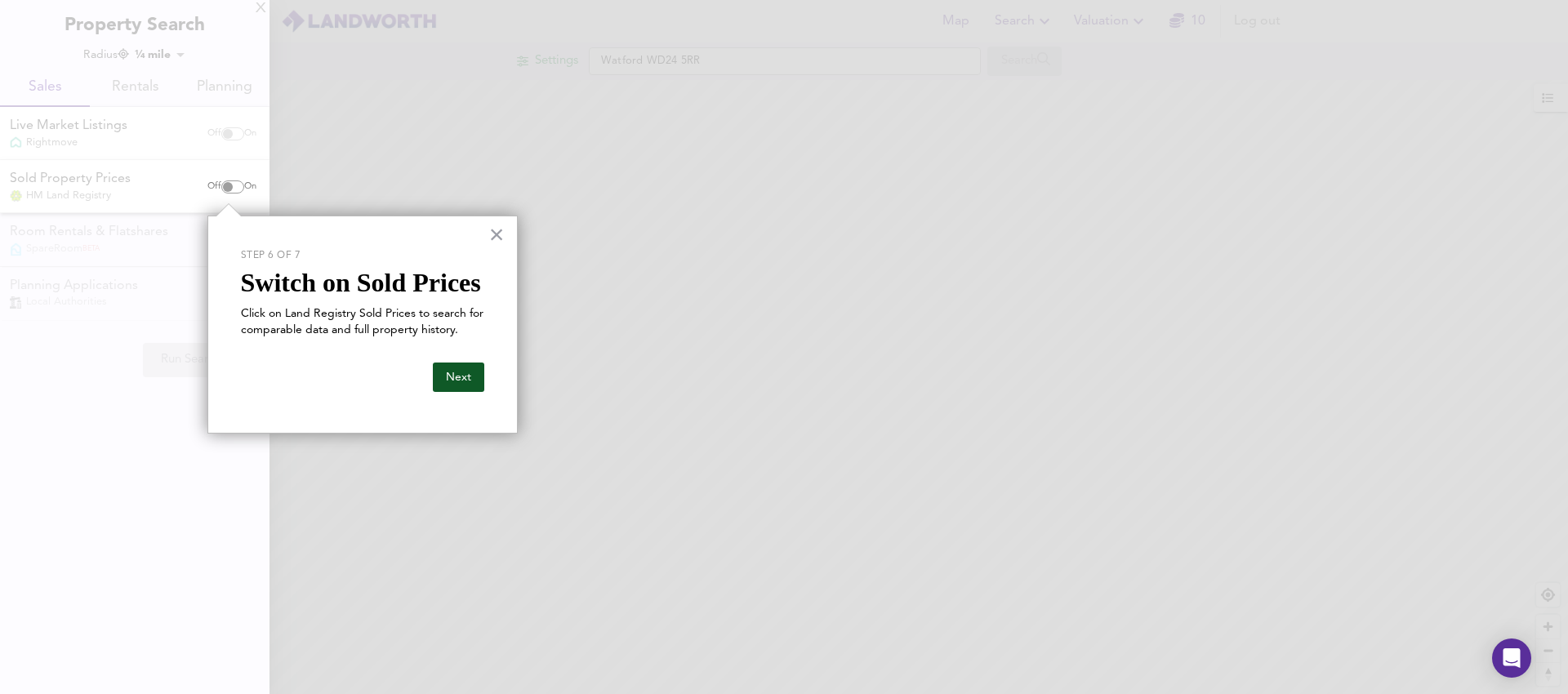
click at [459, 375] on button "Next" at bounding box center [457, 377] width 51 height 30
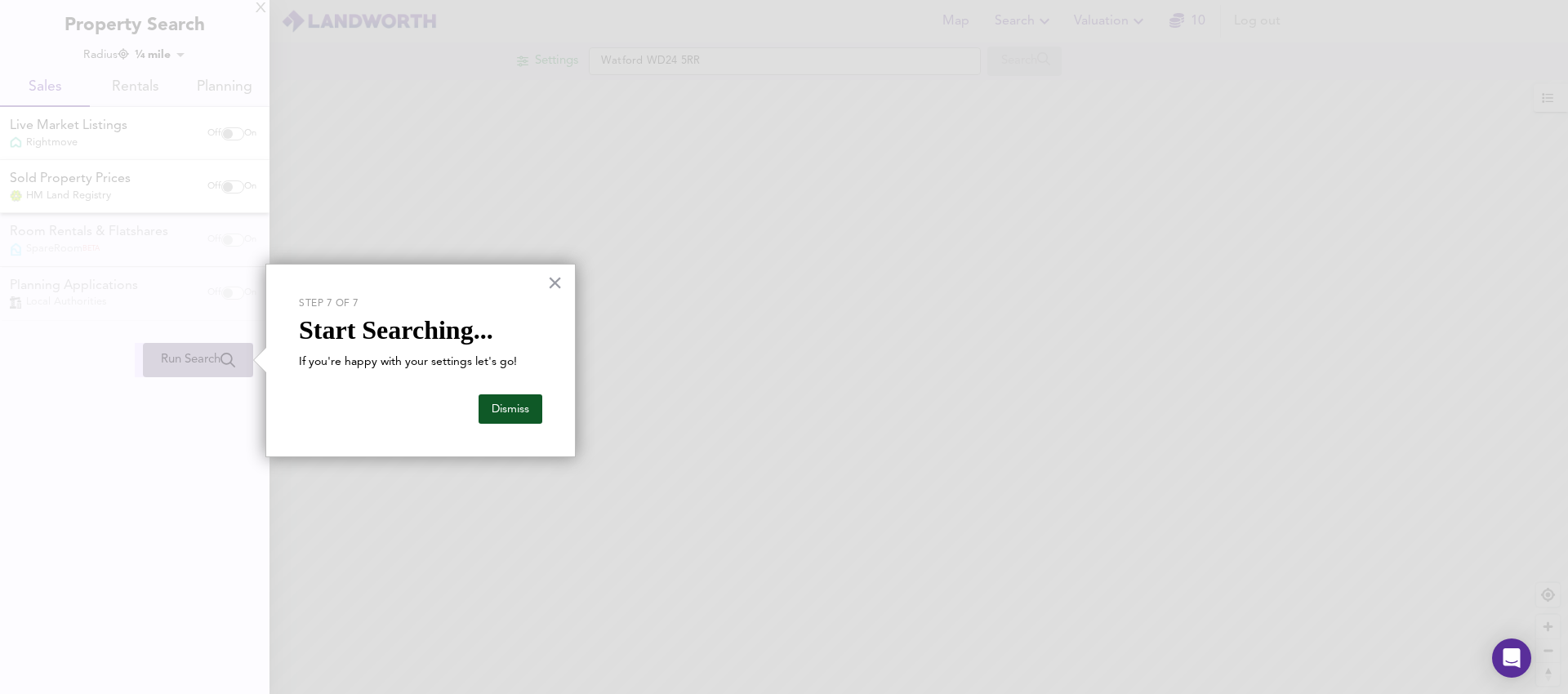
click at [501, 409] on button "Dismiss" at bounding box center [510, 409] width 64 height 30
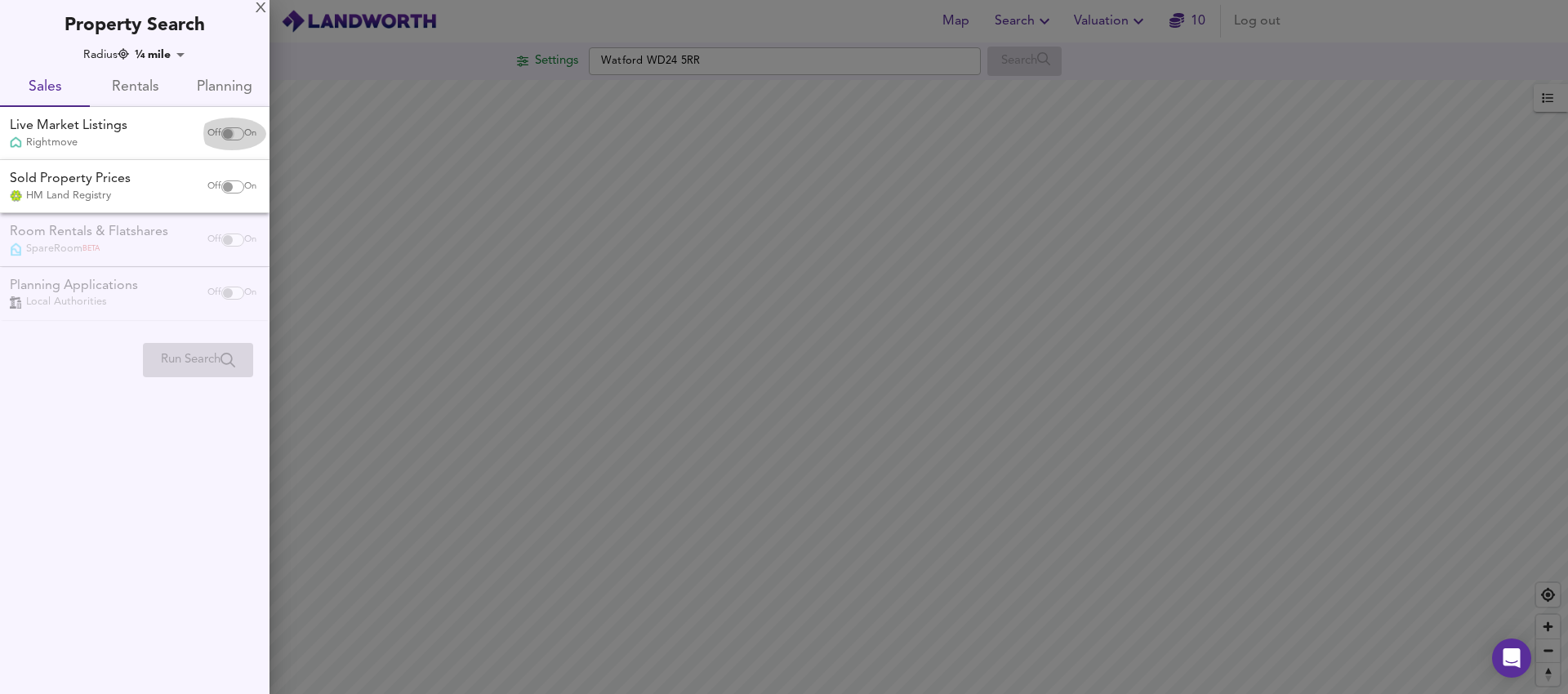
click at [232, 137] on input "checkbox" at bounding box center [227, 134] width 39 height 13
checkbox input "true"
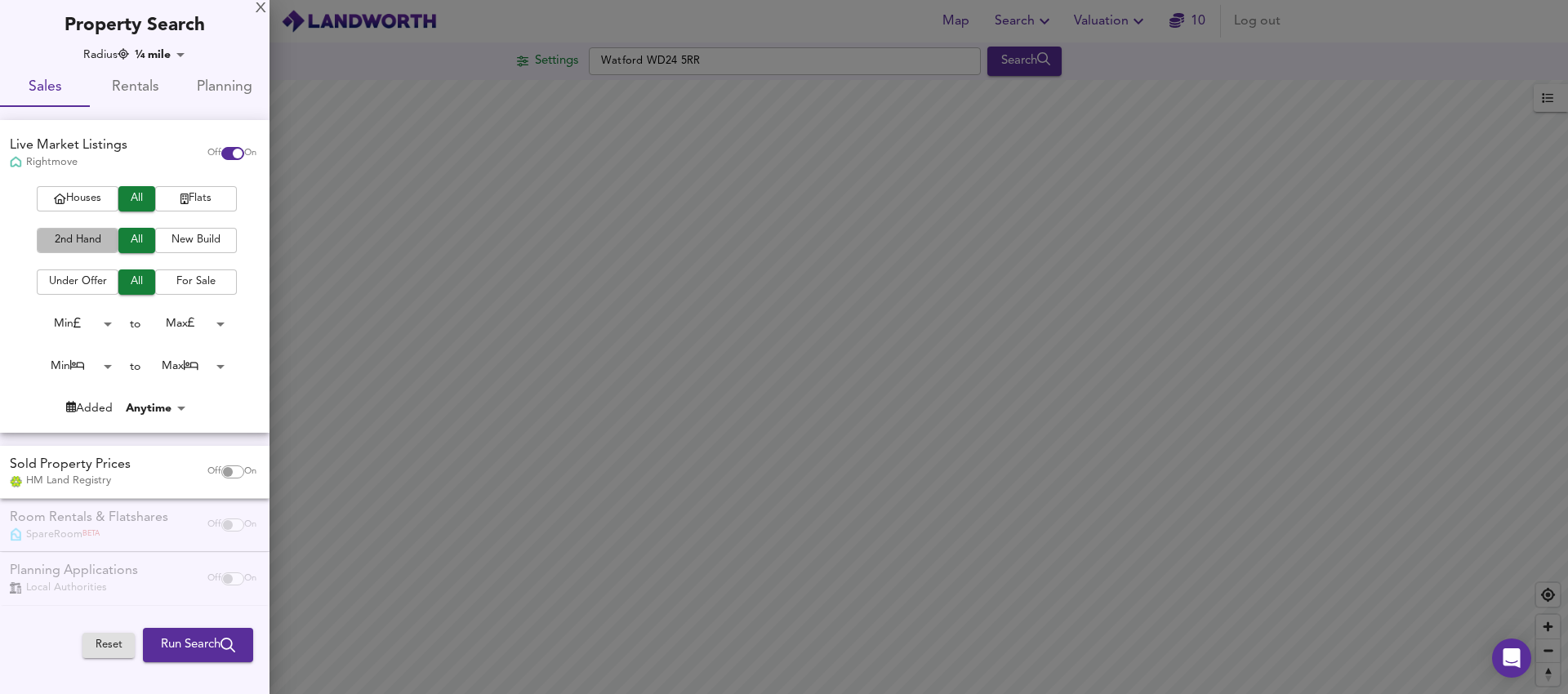
click at [97, 241] on span "2nd Hand" at bounding box center [78, 241] width 65 height 19
click at [232, 475] on input "checkbox" at bounding box center [227, 472] width 39 height 13
checkbox input "true"
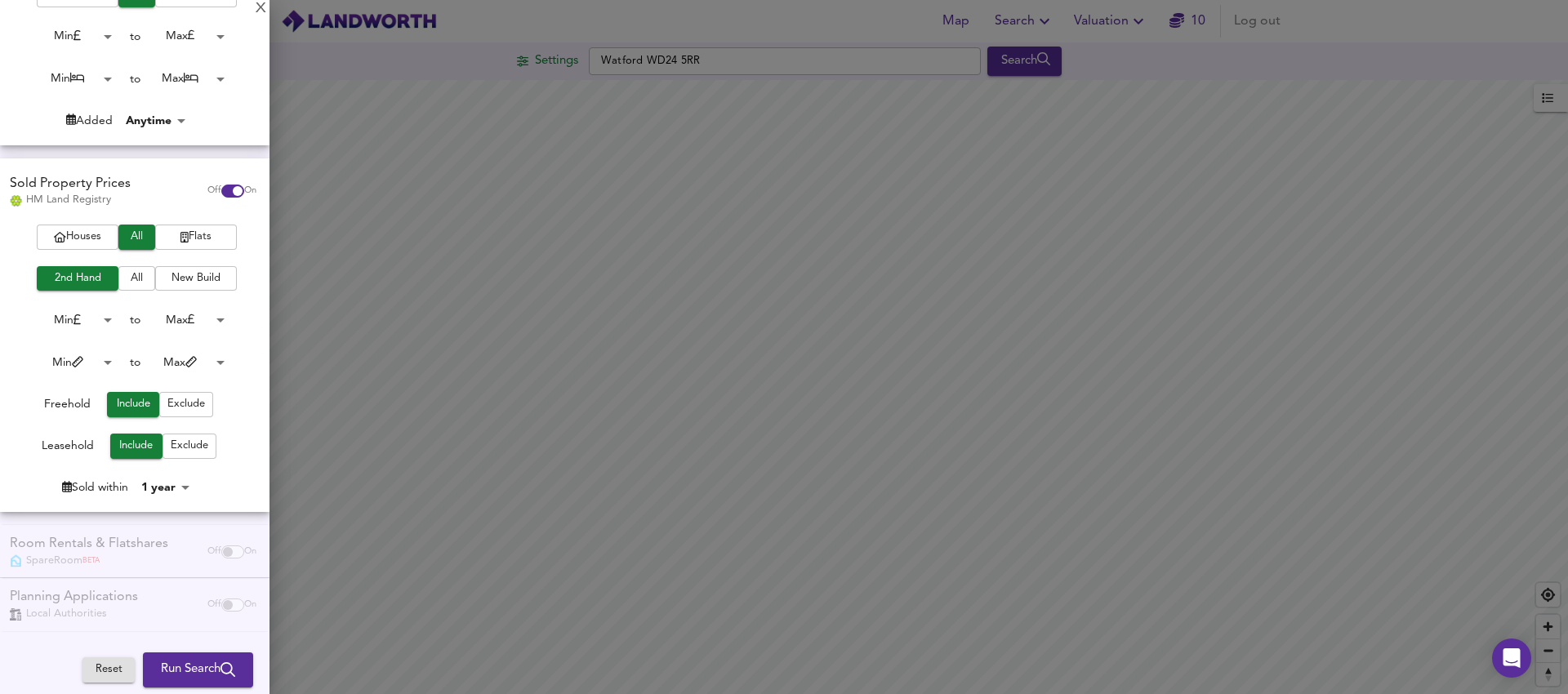
scroll to position [289, 0]
click at [172, 445] on span "Exclude" at bounding box center [189, 445] width 38 height 19
click at [135, 546] on div "Room Rentals & Flatshares SpareRoom BETA Off On" at bounding box center [135, 550] width 270 height 53
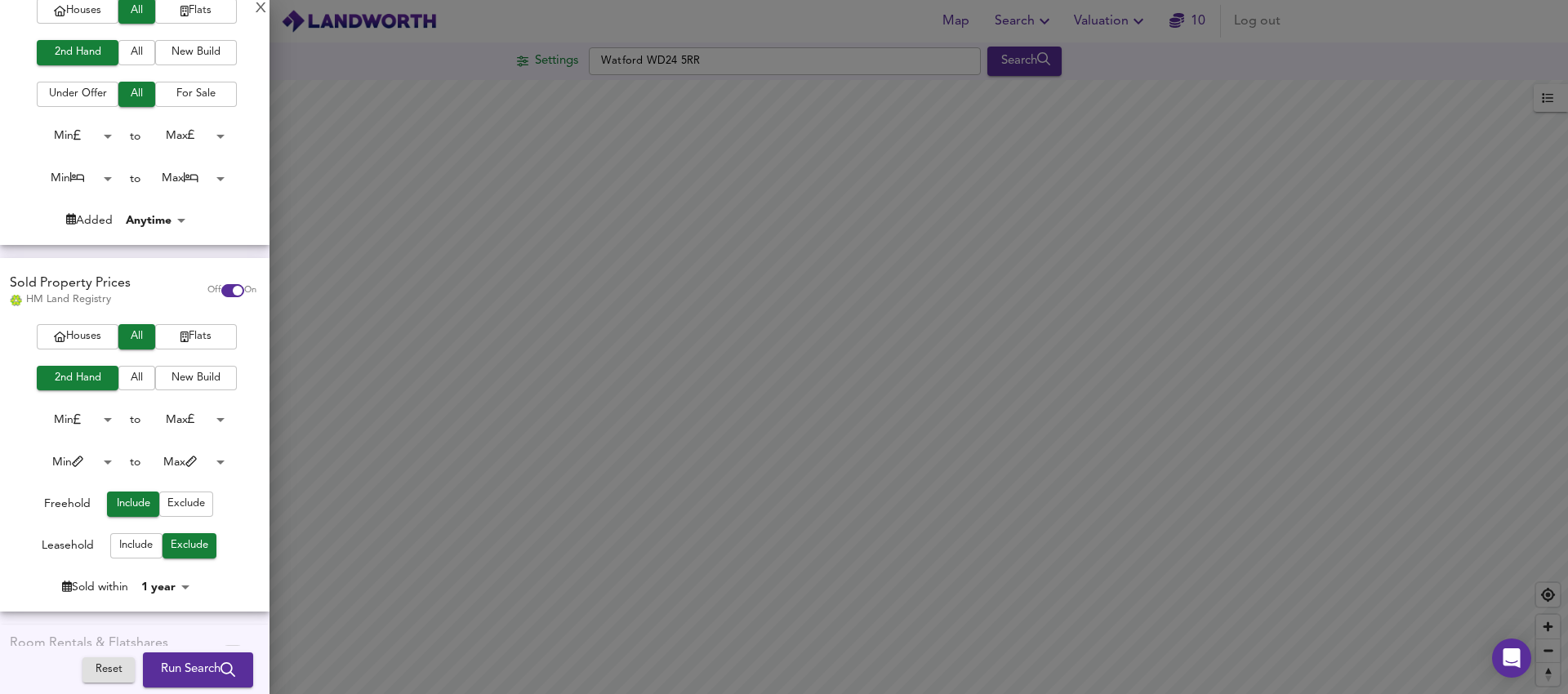
scroll to position [0, 0]
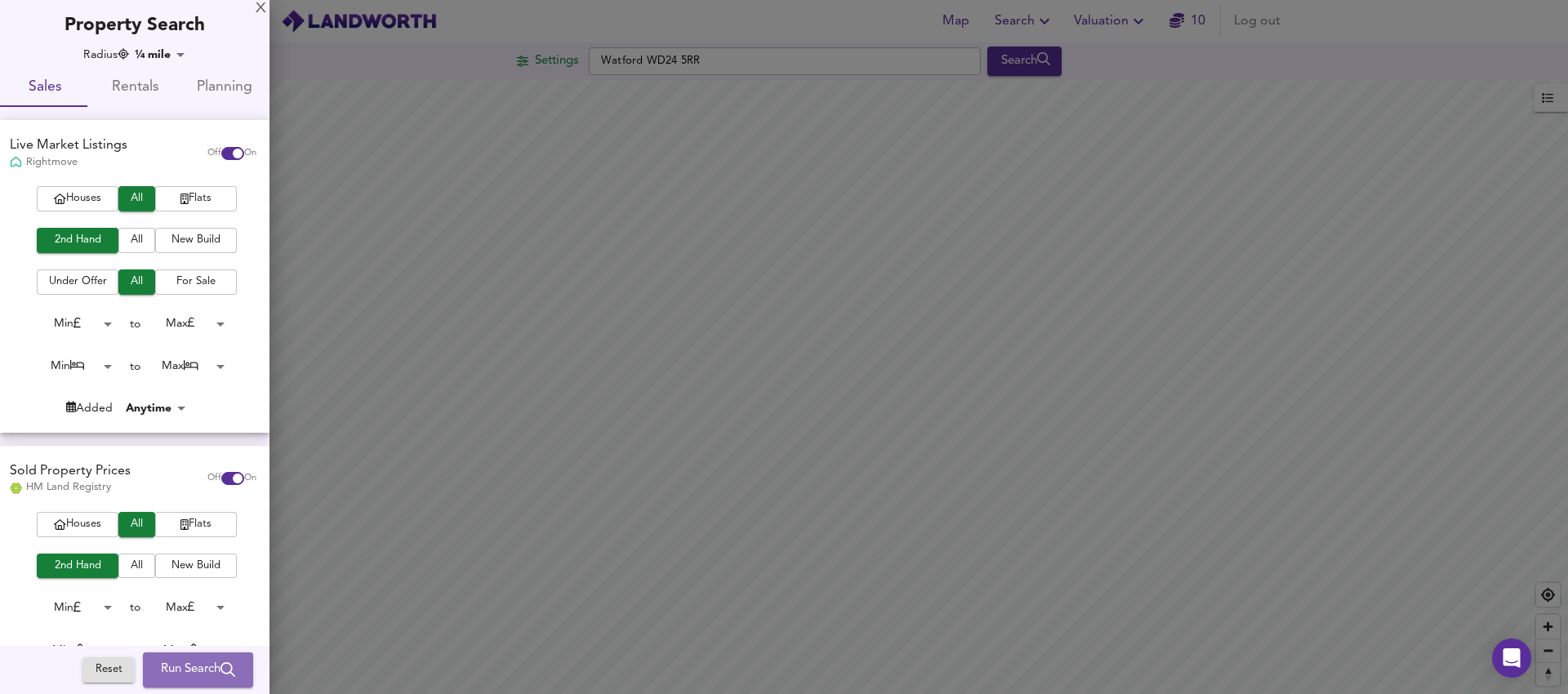
click at [196, 670] on span "Run Search" at bounding box center [197, 670] width 74 height 21
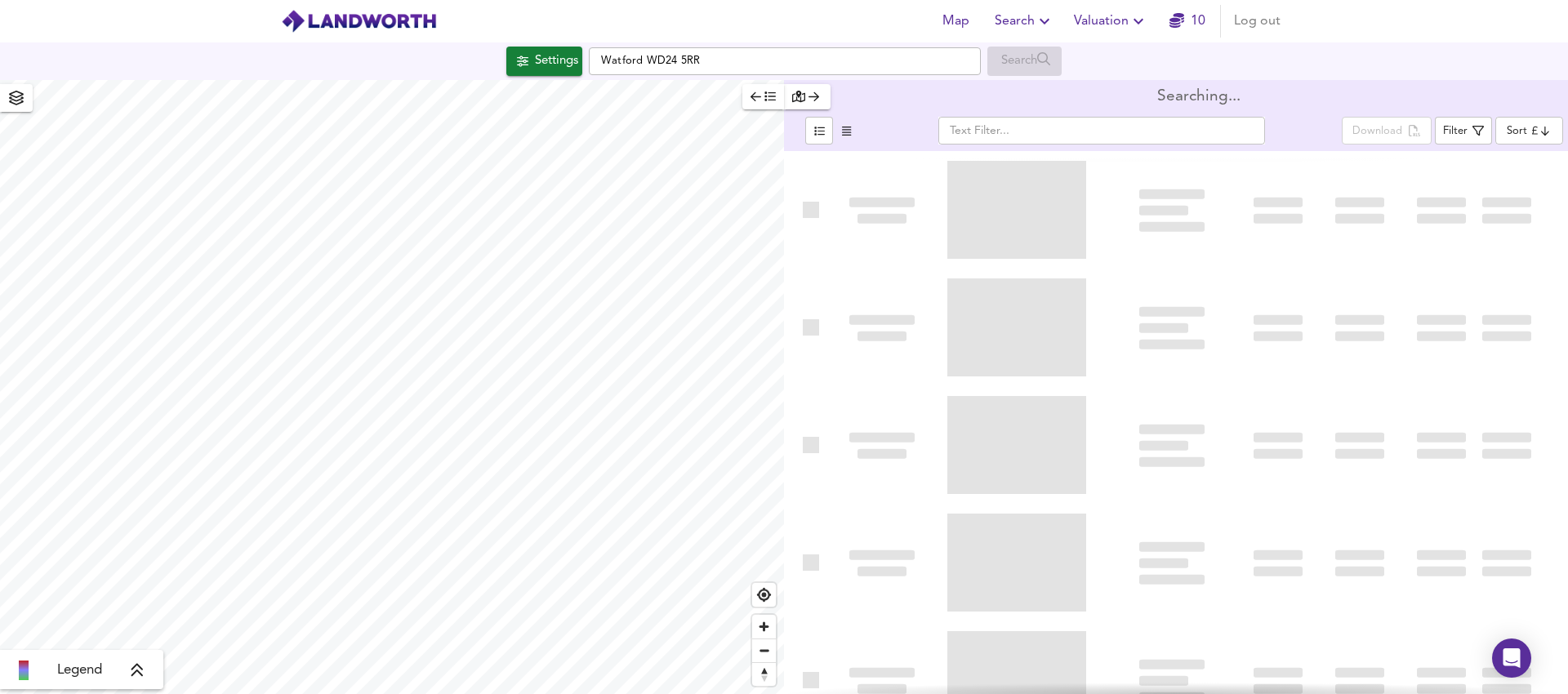
type input "bestdeal"
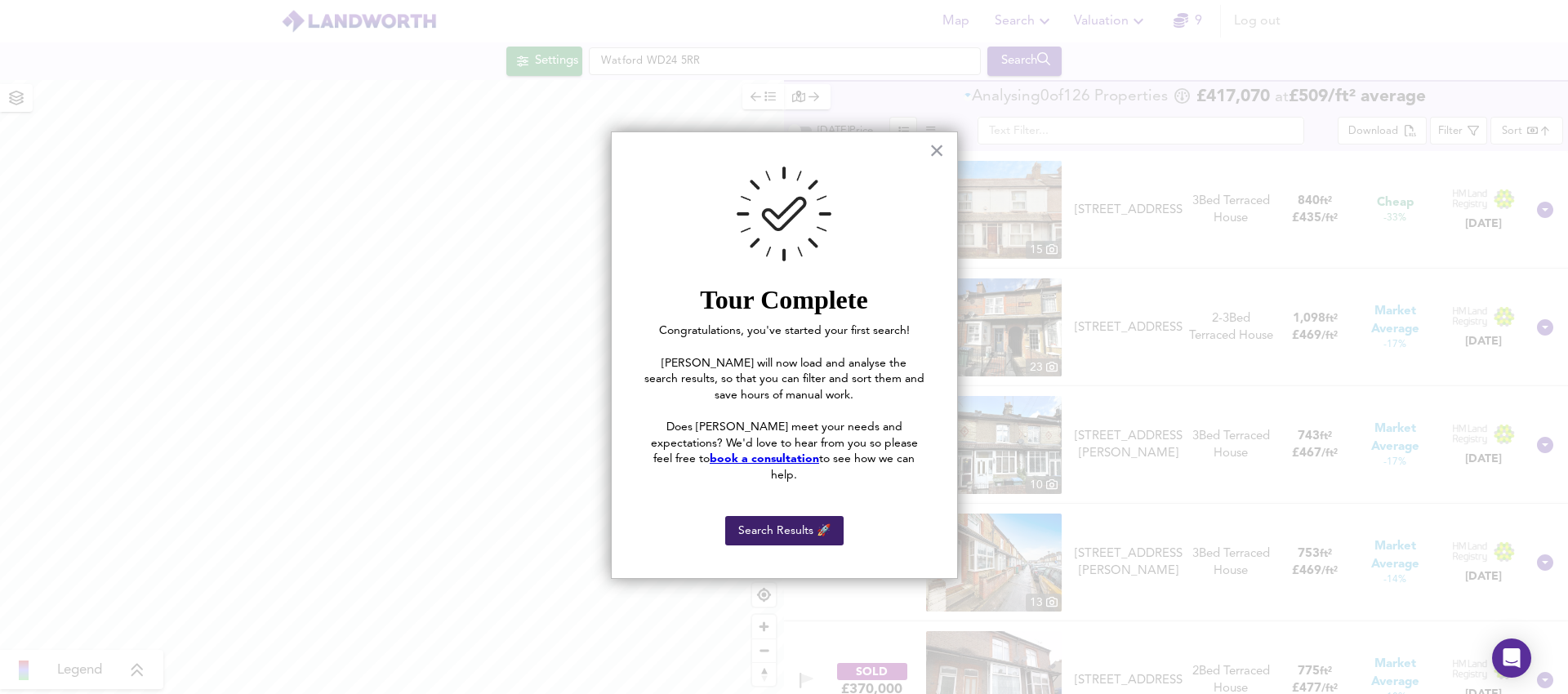
click at [795, 516] on button "Search Results 🚀" at bounding box center [784, 530] width 118 height 30
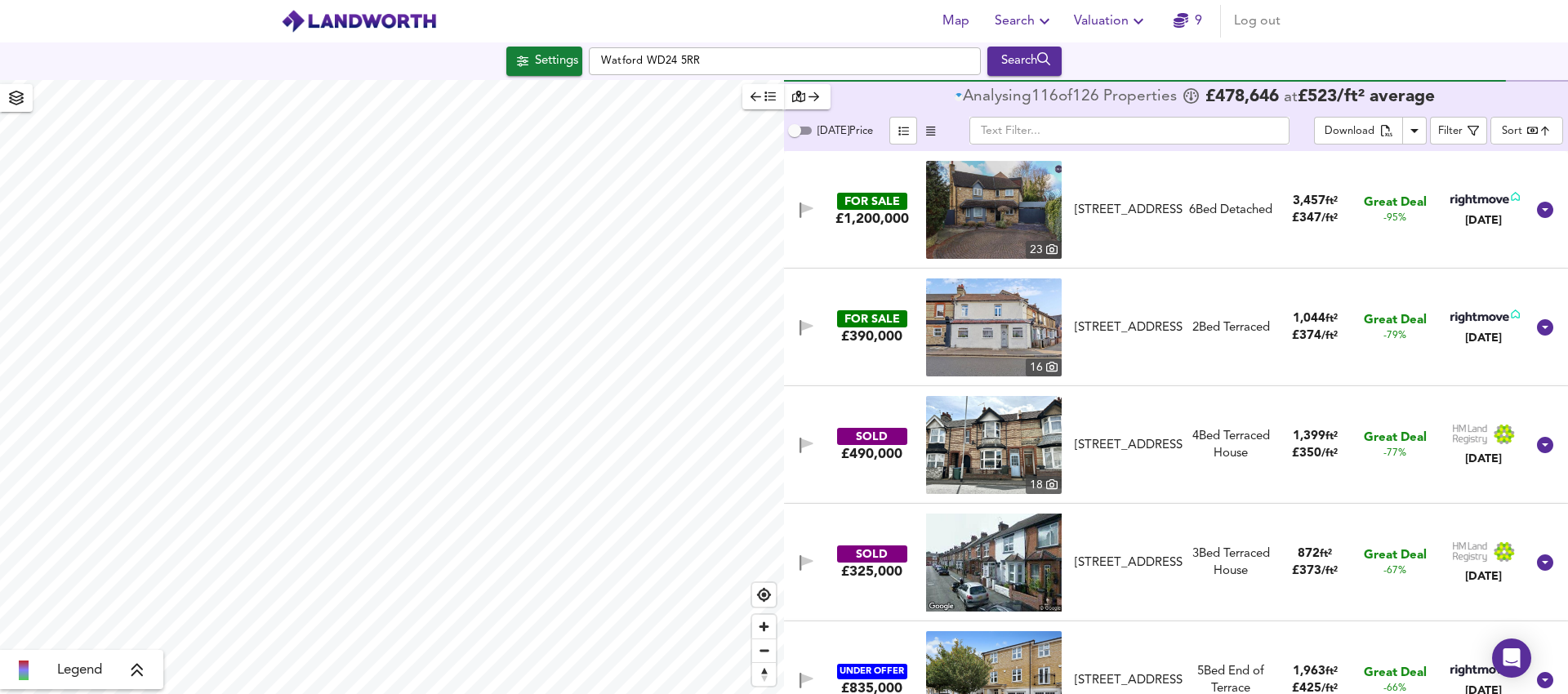
click at [757, 104] on span "button" at bounding box center [763, 97] width 25 height 19
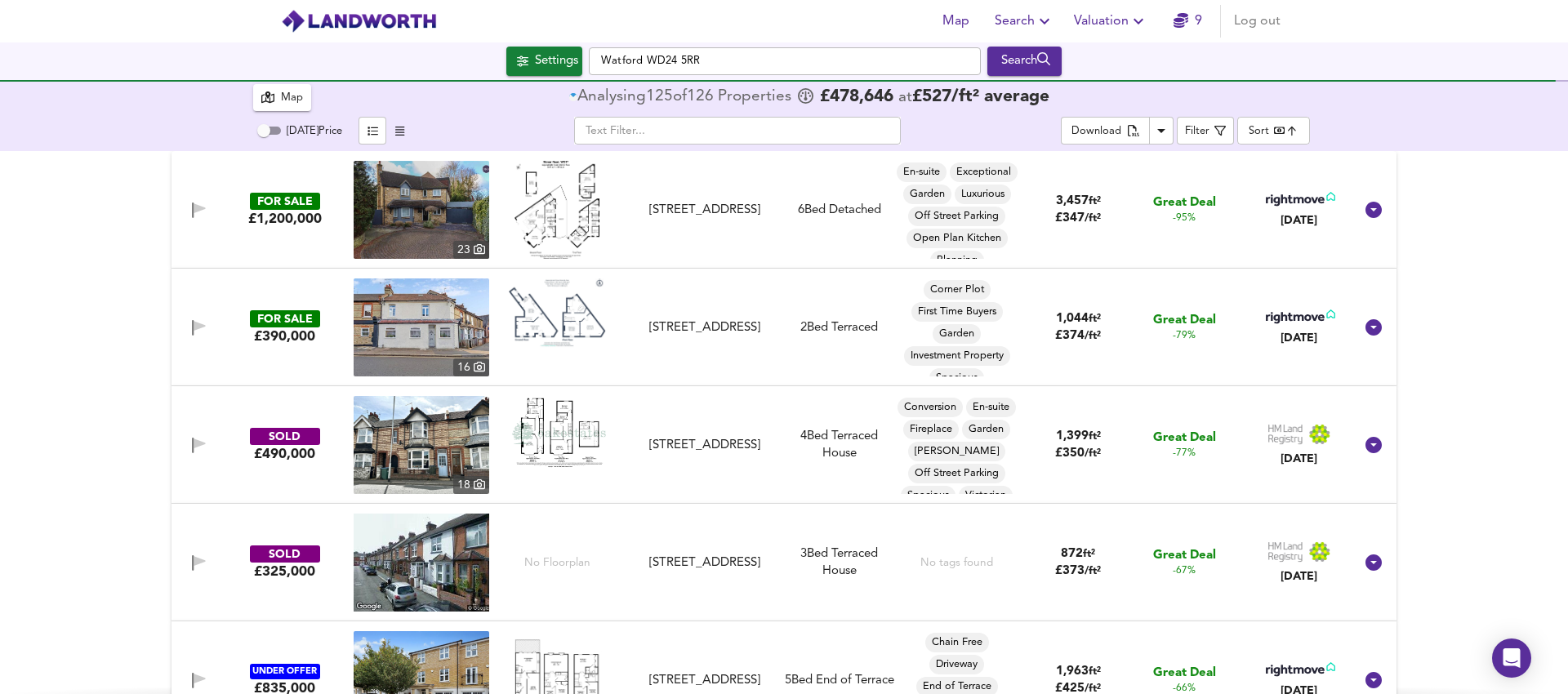
click at [284, 94] on div "Map" at bounding box center [292, 98] width 22 height 19
